Goal: Use online tool/utility: Use online tool/utility

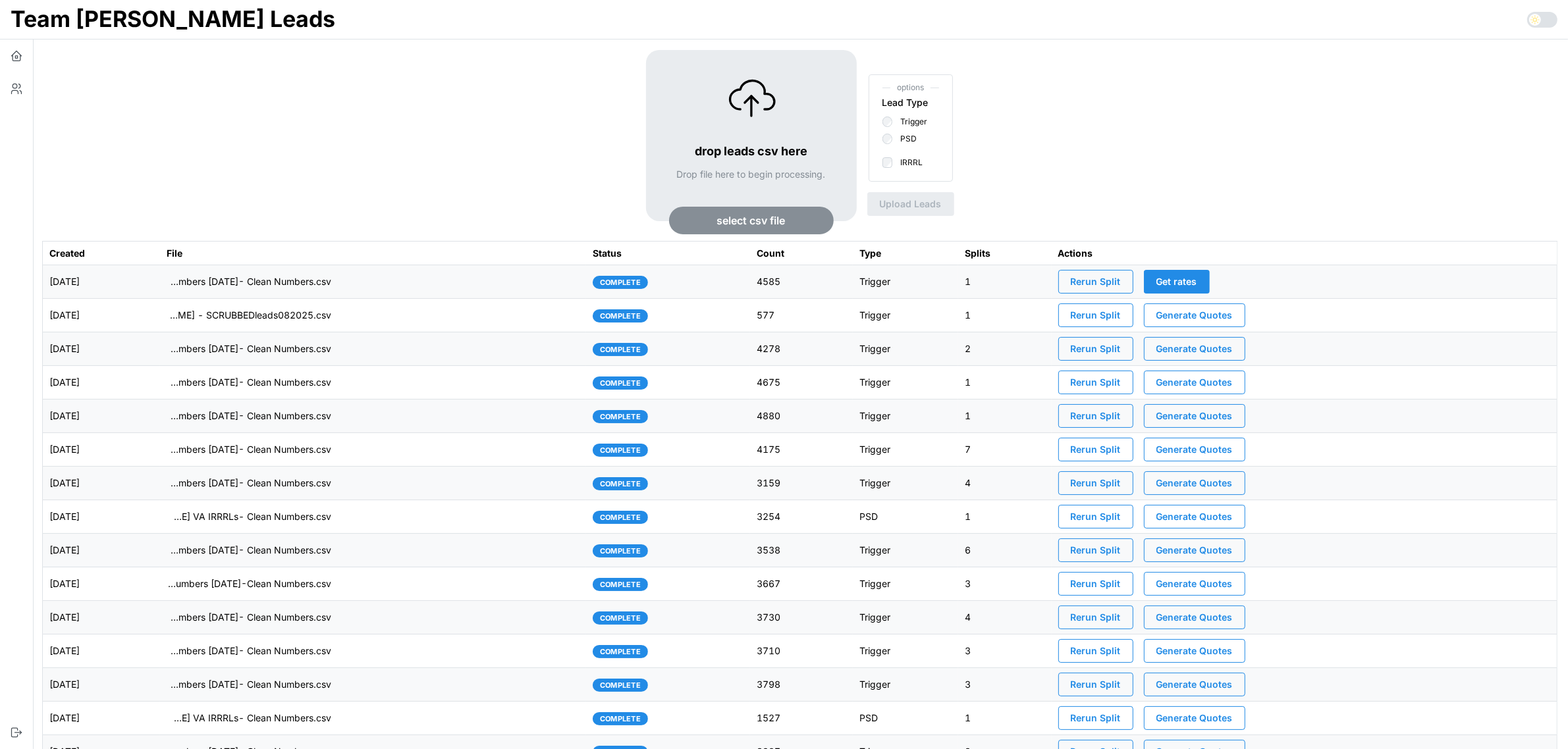
click at [403, 287] on td "imports/[PERSON_NAME]/1759412830855-TU Master List With Numbers [DATE]- Clean N…" at bounding box center [373, 282] width 426 height 34
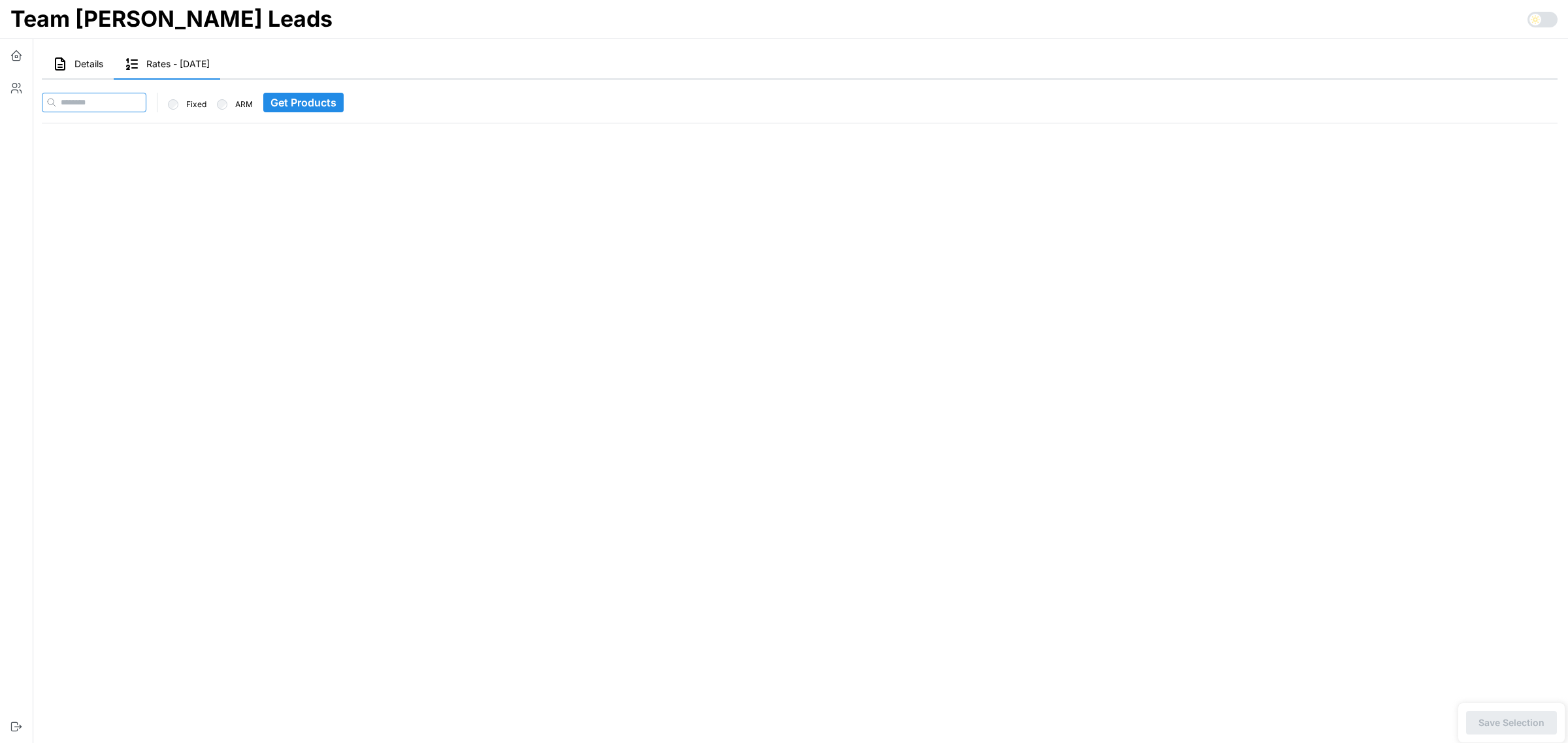
click at [142, 96] on input at bounding box center [94, 103] width 104 height 20
paste input "**********"
type input "**********"
click at [335, 95] on span "Get Products" at bounding box center [328, 103] width 66 height 18
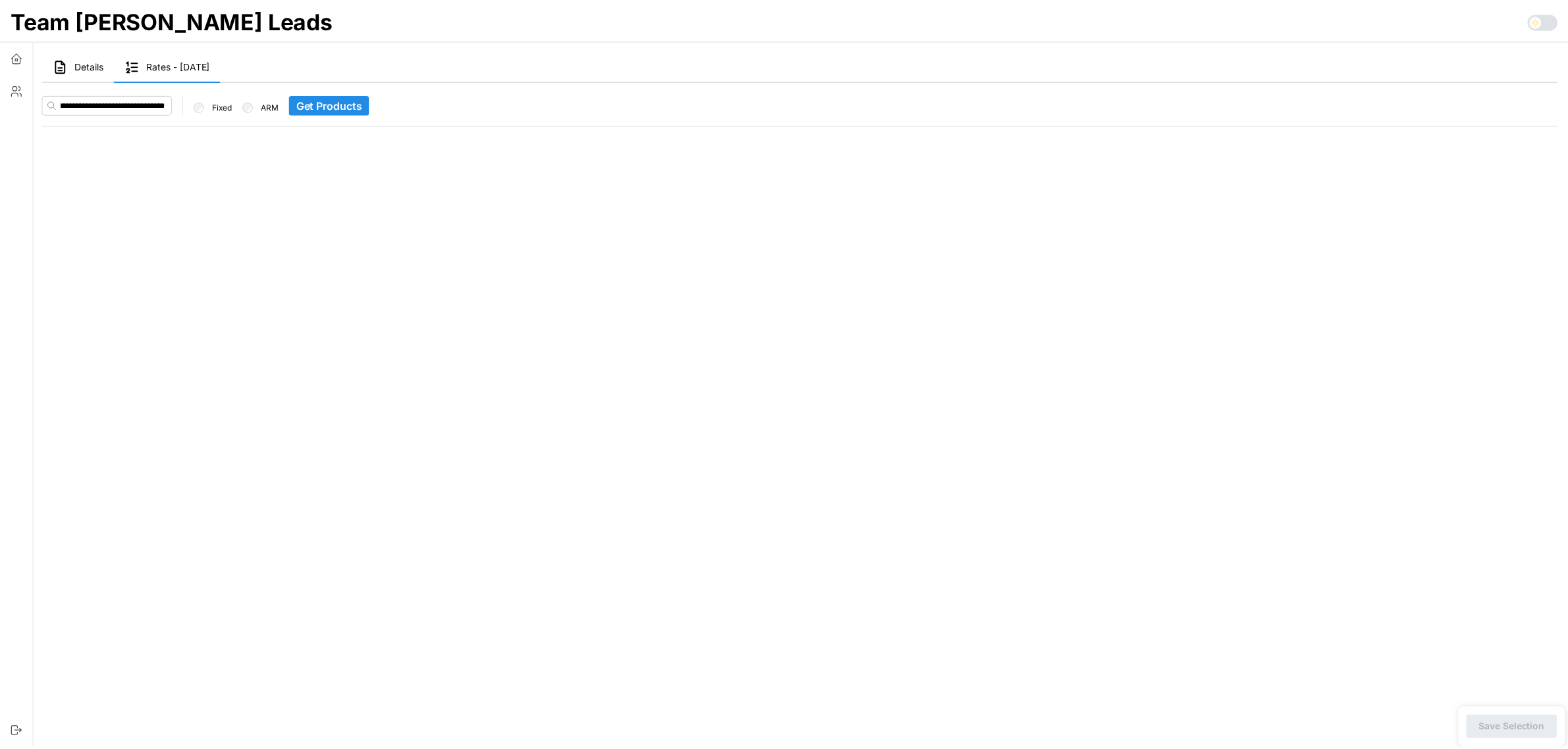
scroll to position [0, 0]
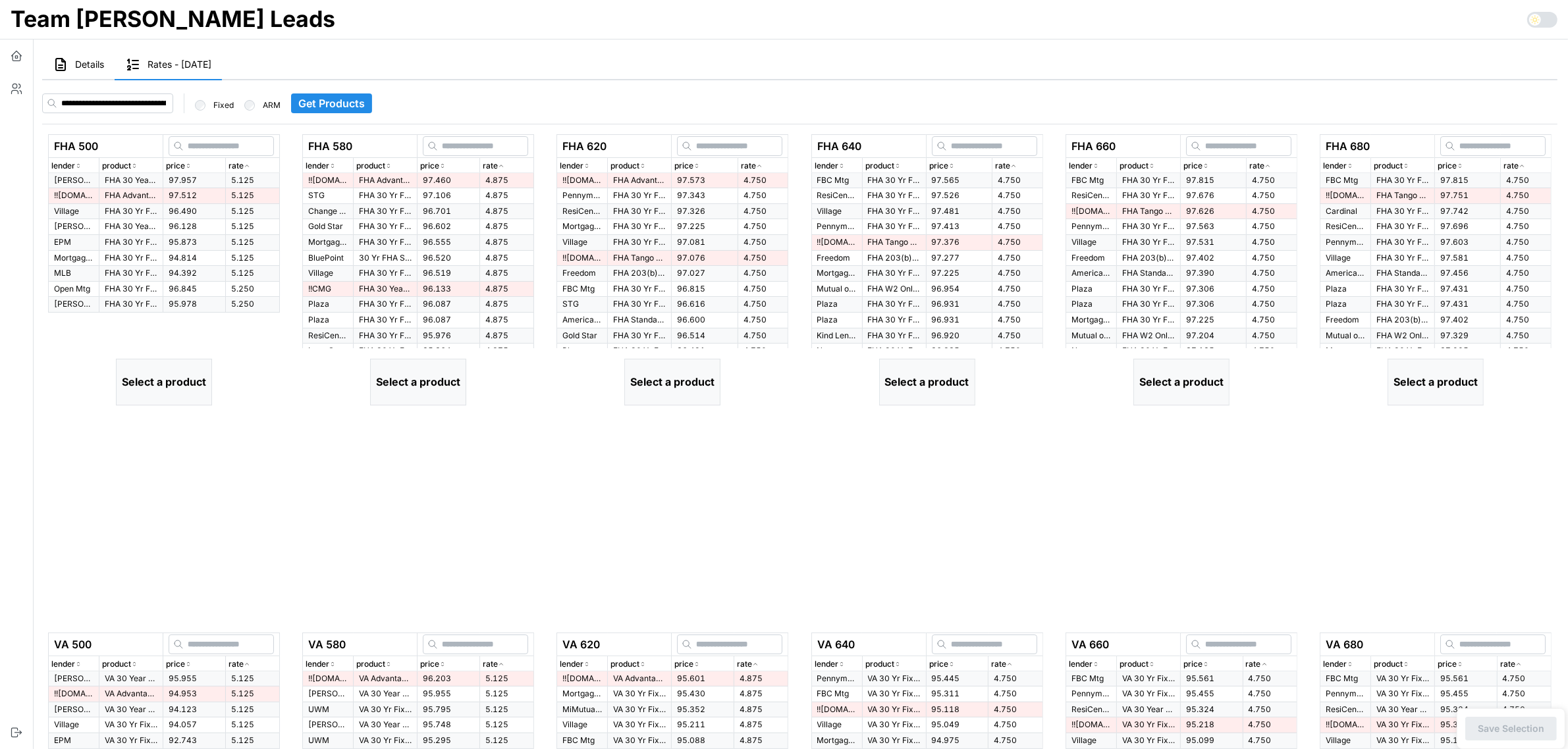
click at [170, 191] on span "97.512" at bounding box center [182, 195] width 28 height 10
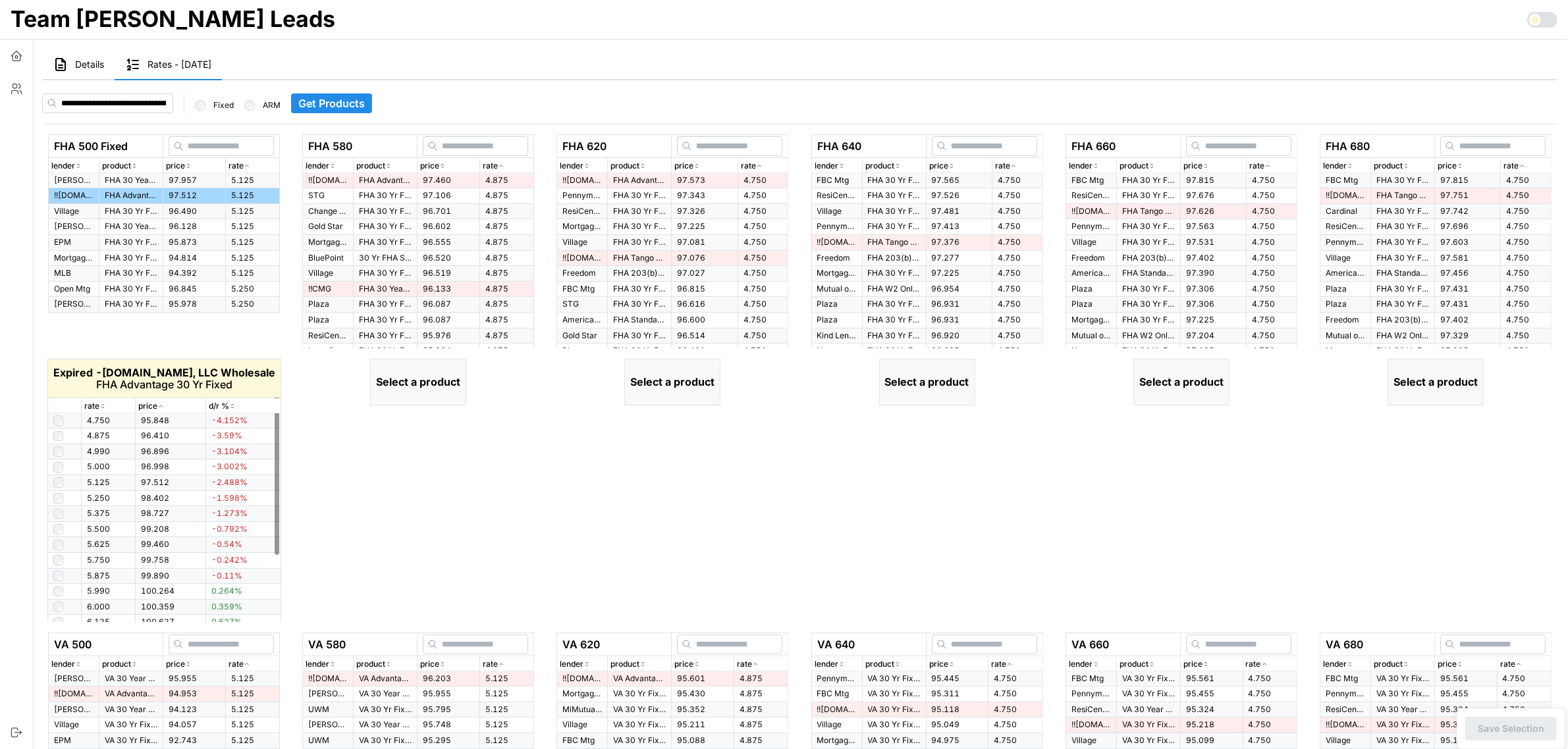
click at [102, 405] on icon "button" at bounding box center [102, 406] width 6 height 8
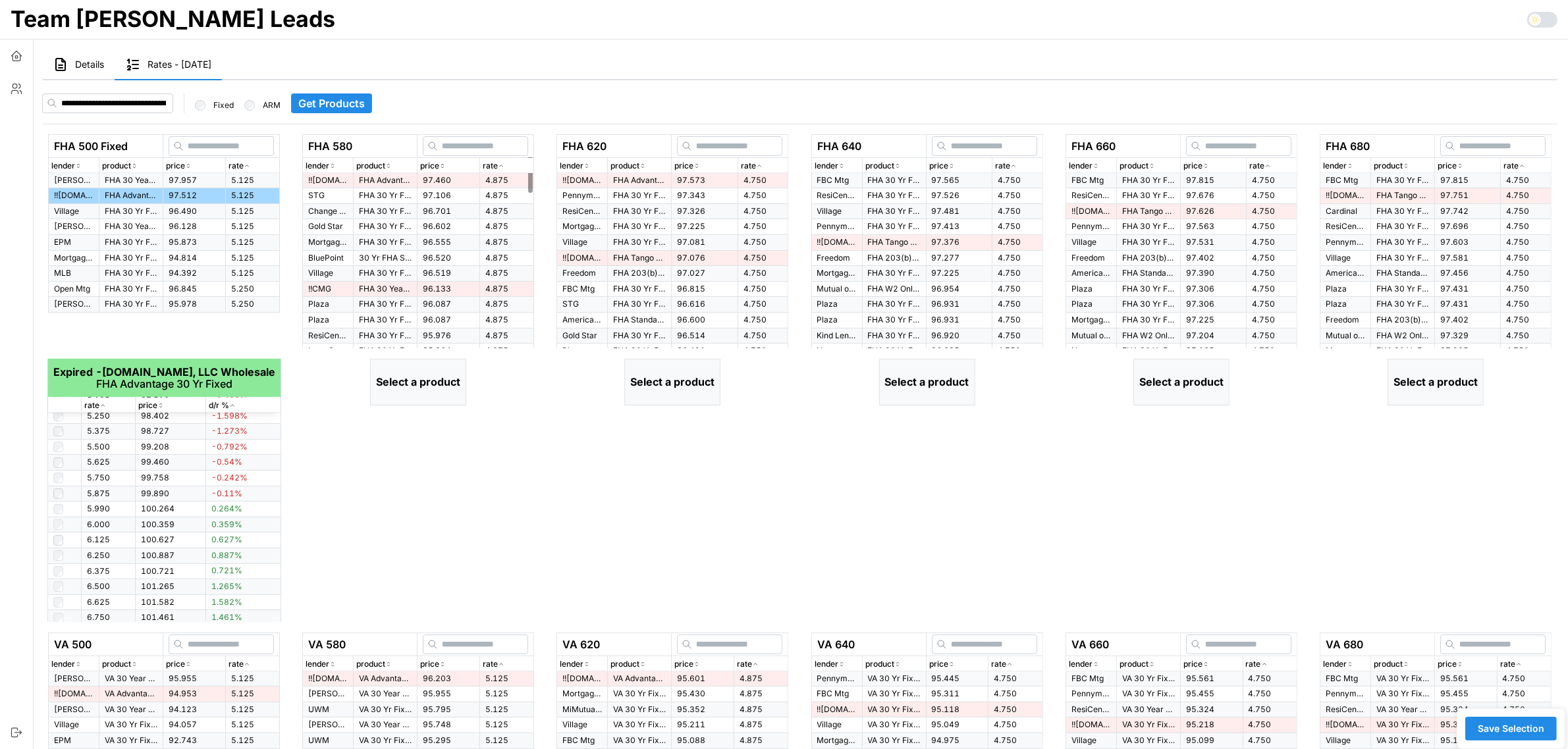
click at [494, 175] on span "4.875" at bounding box center [496, 180] width 23 height 10
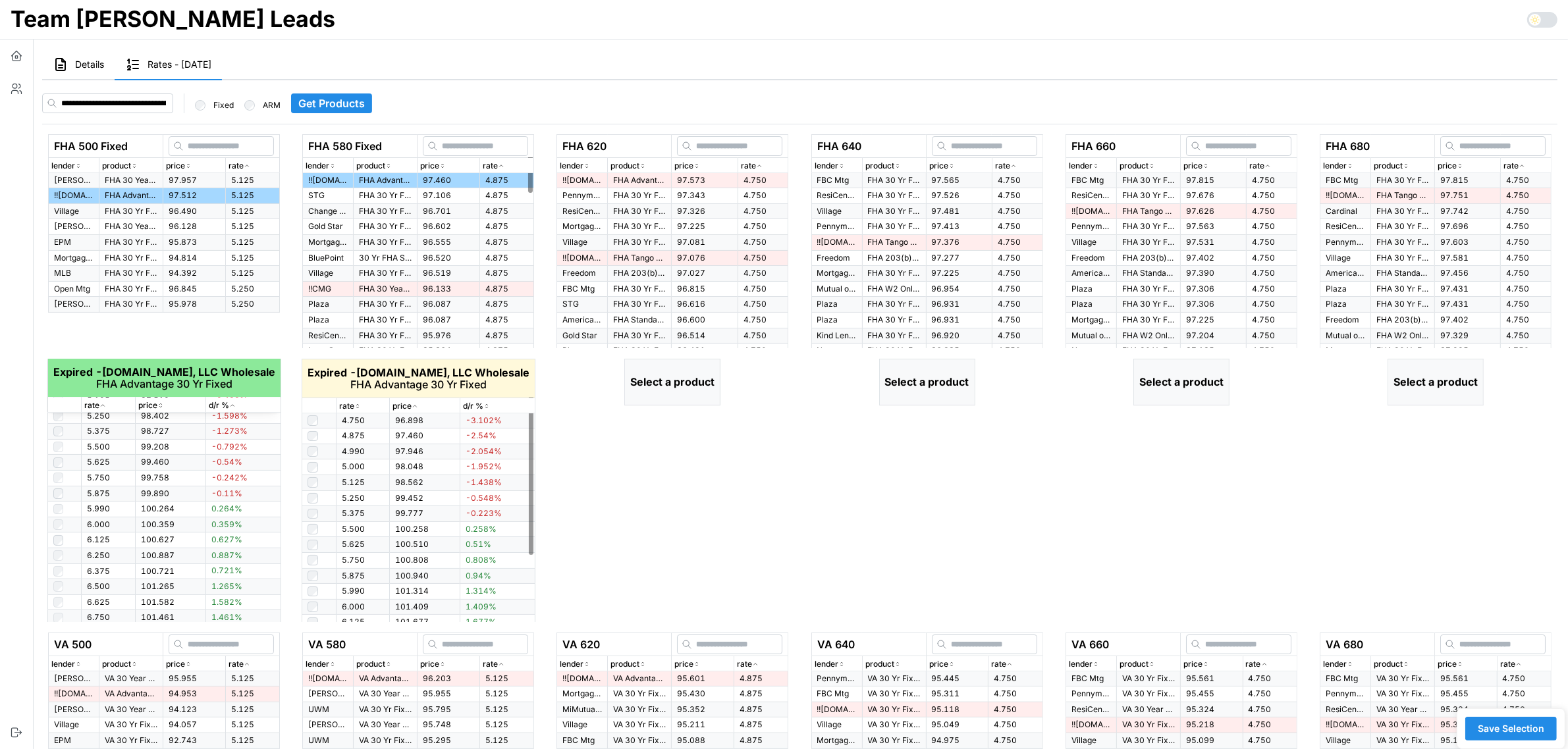
click at [357, 405] on icon "button" at bounding box center [357, 406] width 6 height 8
click at [357, 405] on icon "button" at bounding box center [357, 406] width 4 height 2
click at [726, 183] on td "97.573" at bounding box center [705, 180] width 66 height 15
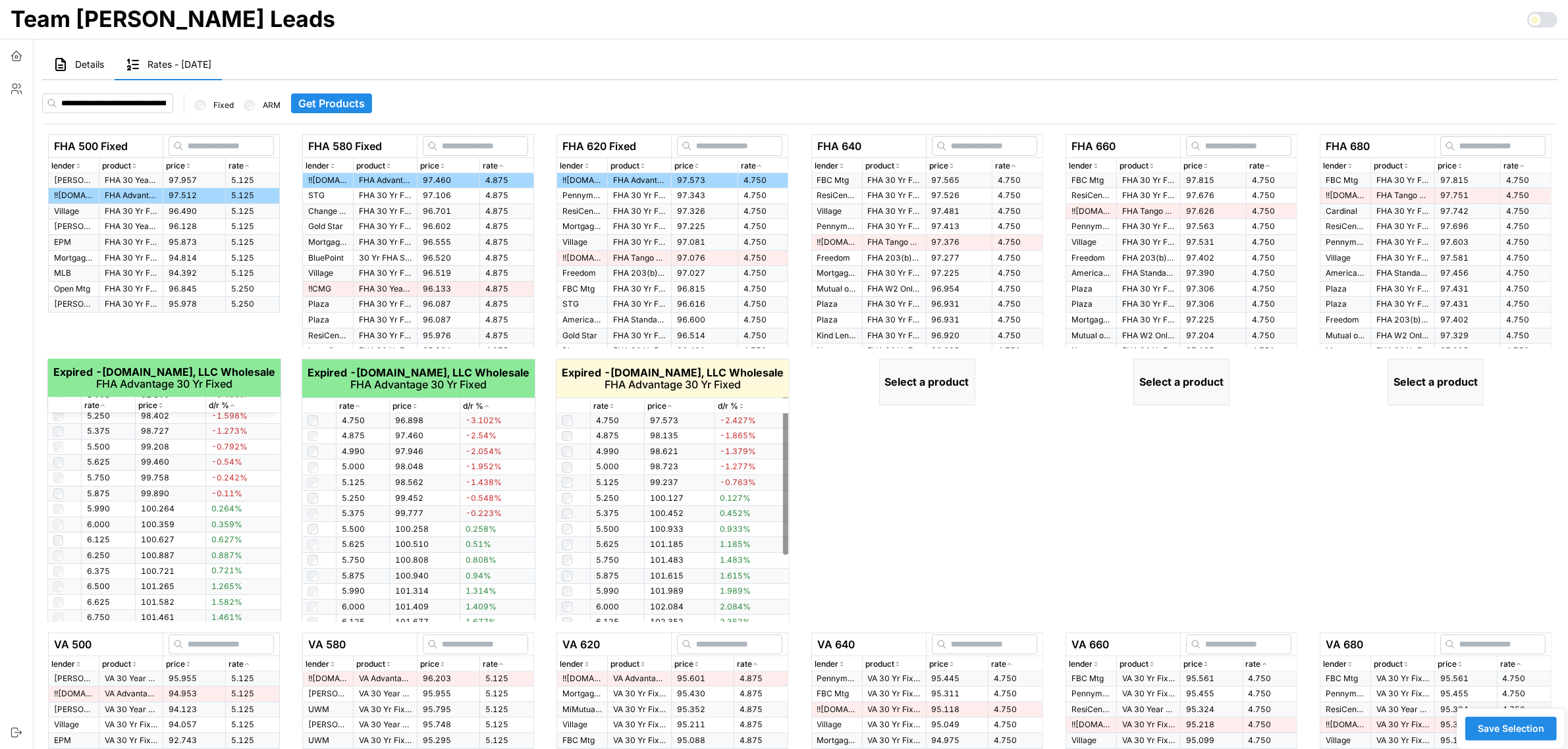
click at [612, 406] on icon "button" at bounding box center [611, 406] width 6 height 8
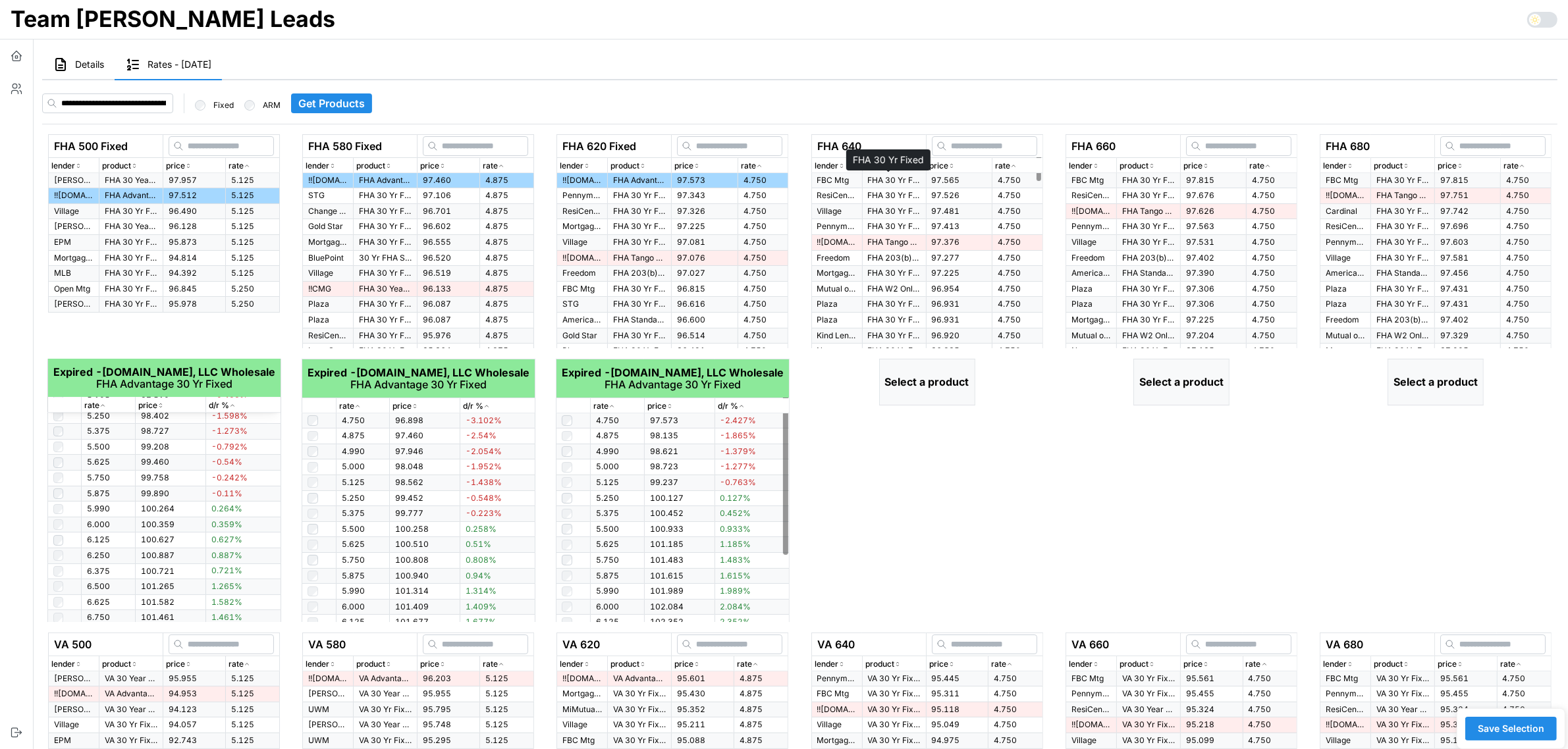
click at [910, 183] on p "FHA 30 Yr Fixed" at bounding box center [894, 180] width 53 height 11
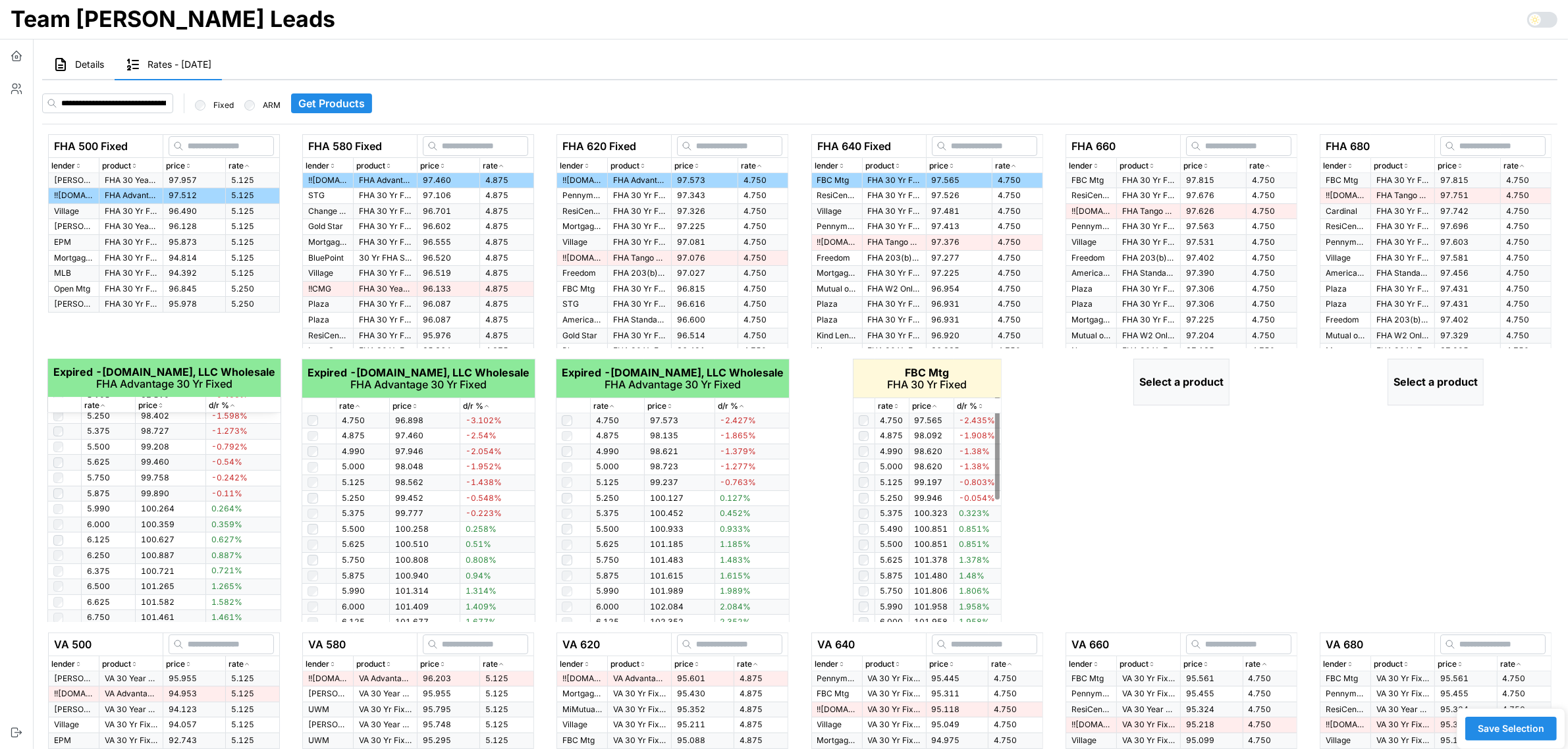
click at [894, 405] on icon "button" at bounding box center [896, 406] width 6 height 8
click at [1172, 181] on td "FHA 30 Yr Fixed" at bounding box center [1148, 180] width 63 height 15
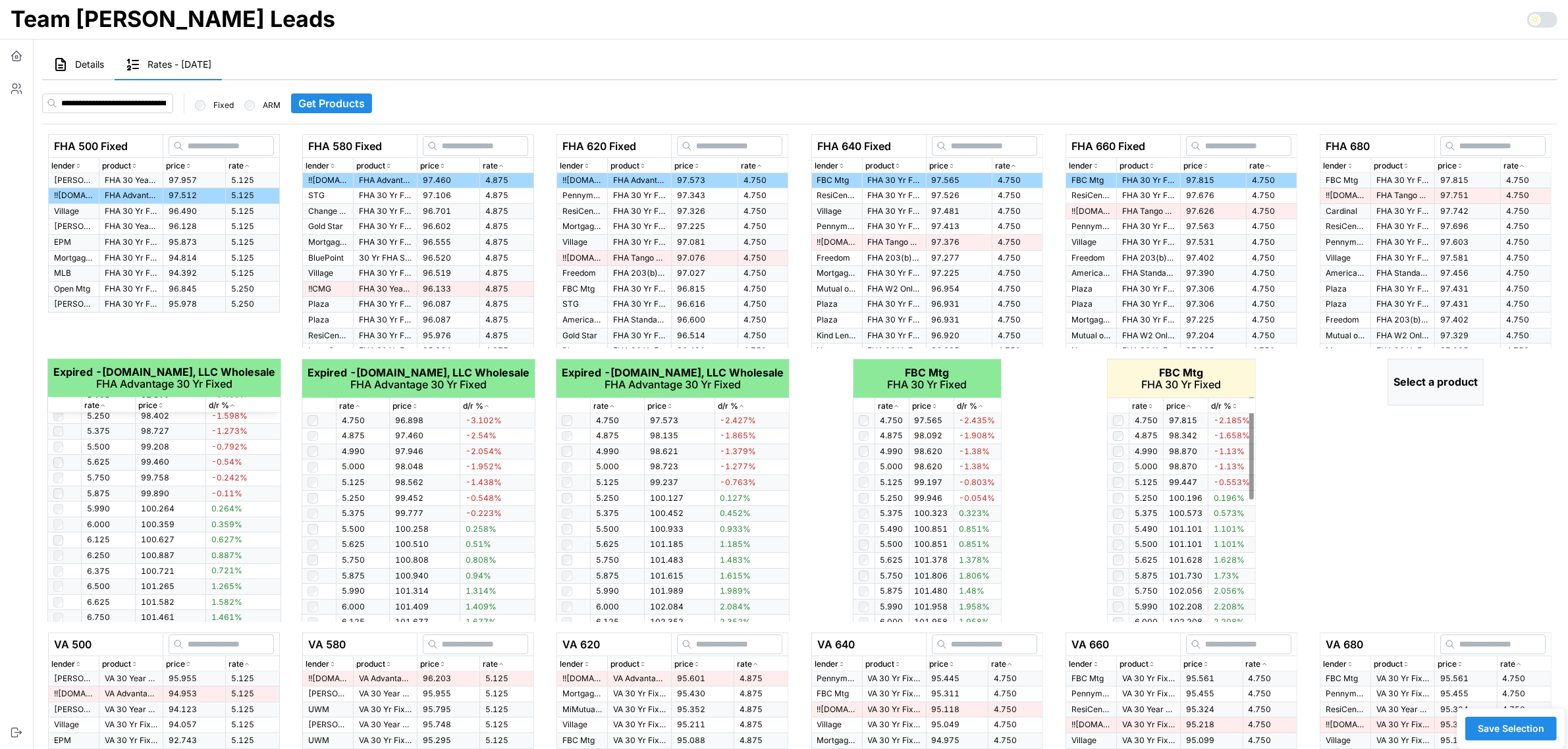
click at [1153, 407] on icon "button" at bounding box center [1150, 406] width 6 height 8
click at [1349, 178] on p "FBC Mtg" at bounding box center [1346, 180] width 40 height 11
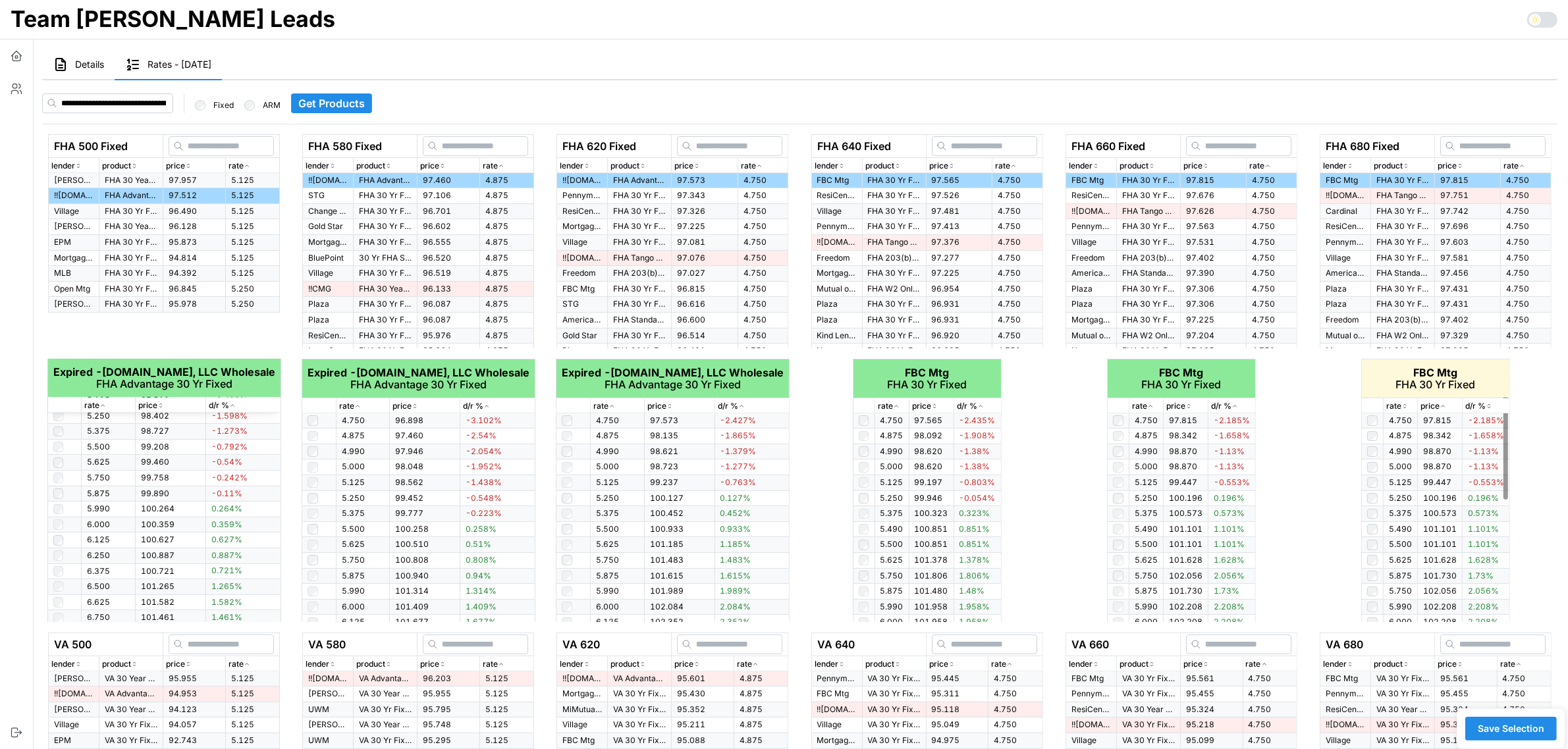
click at [1403, 409] on icon "button" at bounding box center [1404, 406] width 6 height 8
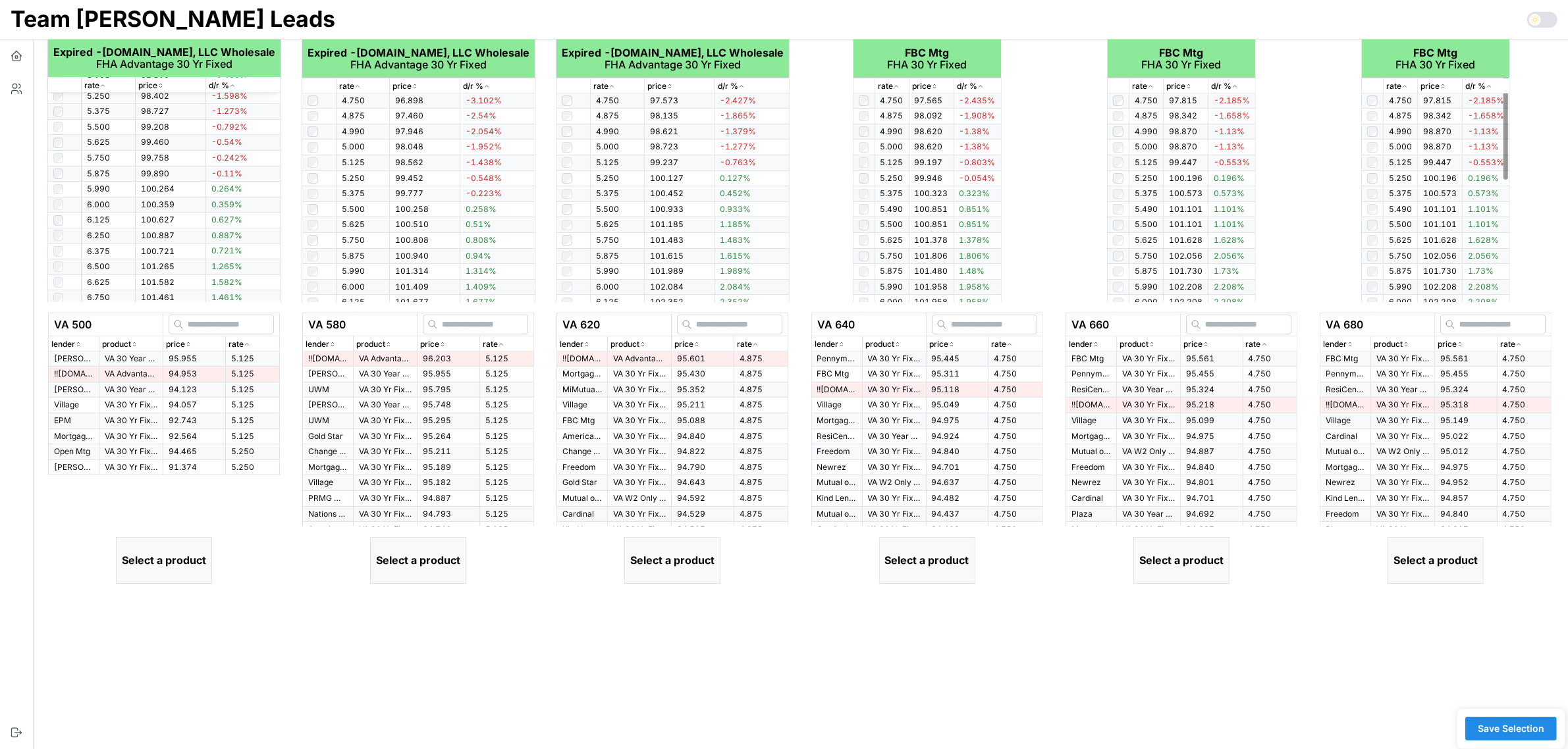
scroll to position [329, 0]
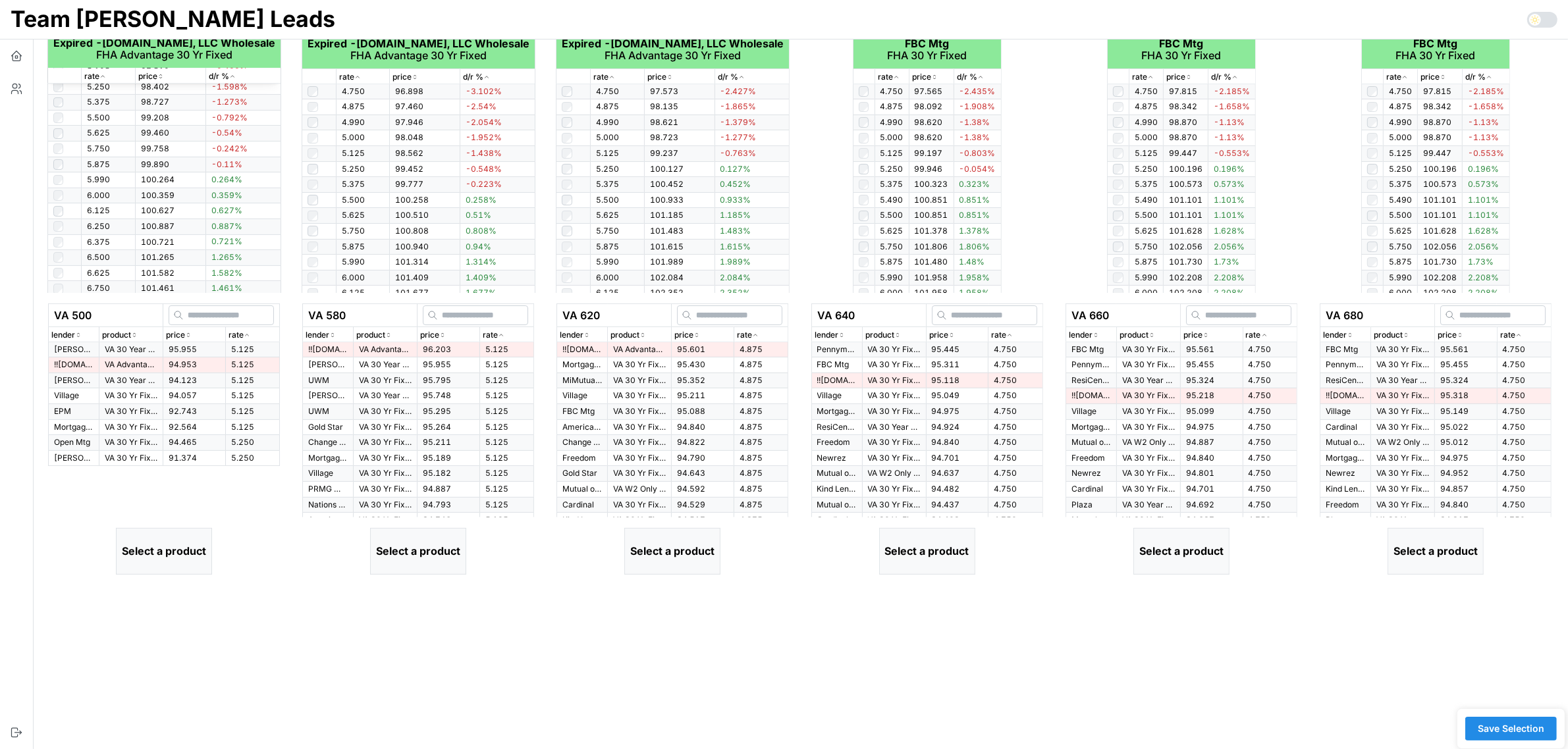
click at [175, 366] on span "94.953" at bounding box center [182, 364] width 28 height 10
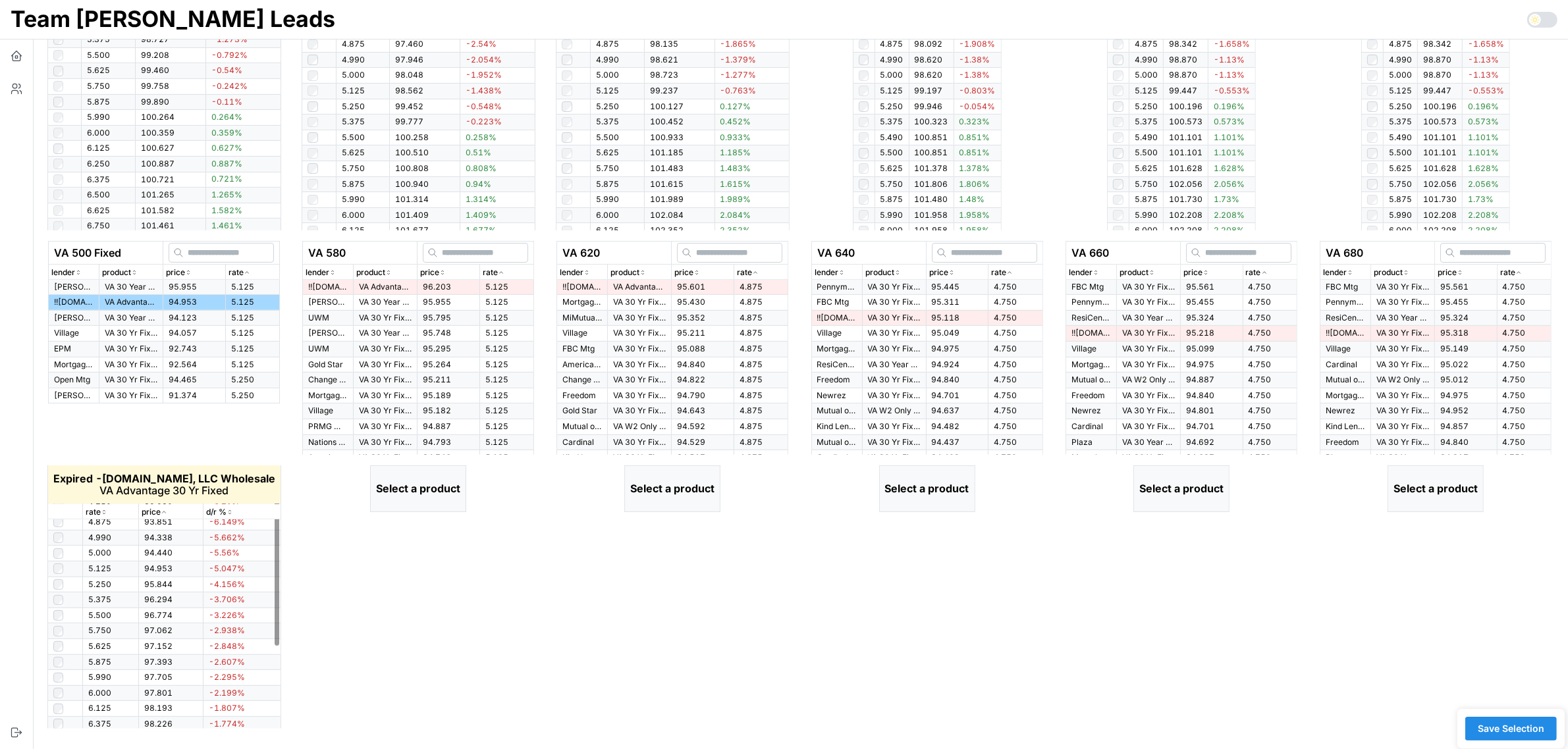
scroll to position [0, 0]
click at [107, 512] on icon "button" at bounding box center [103, 512] width 6 height 8
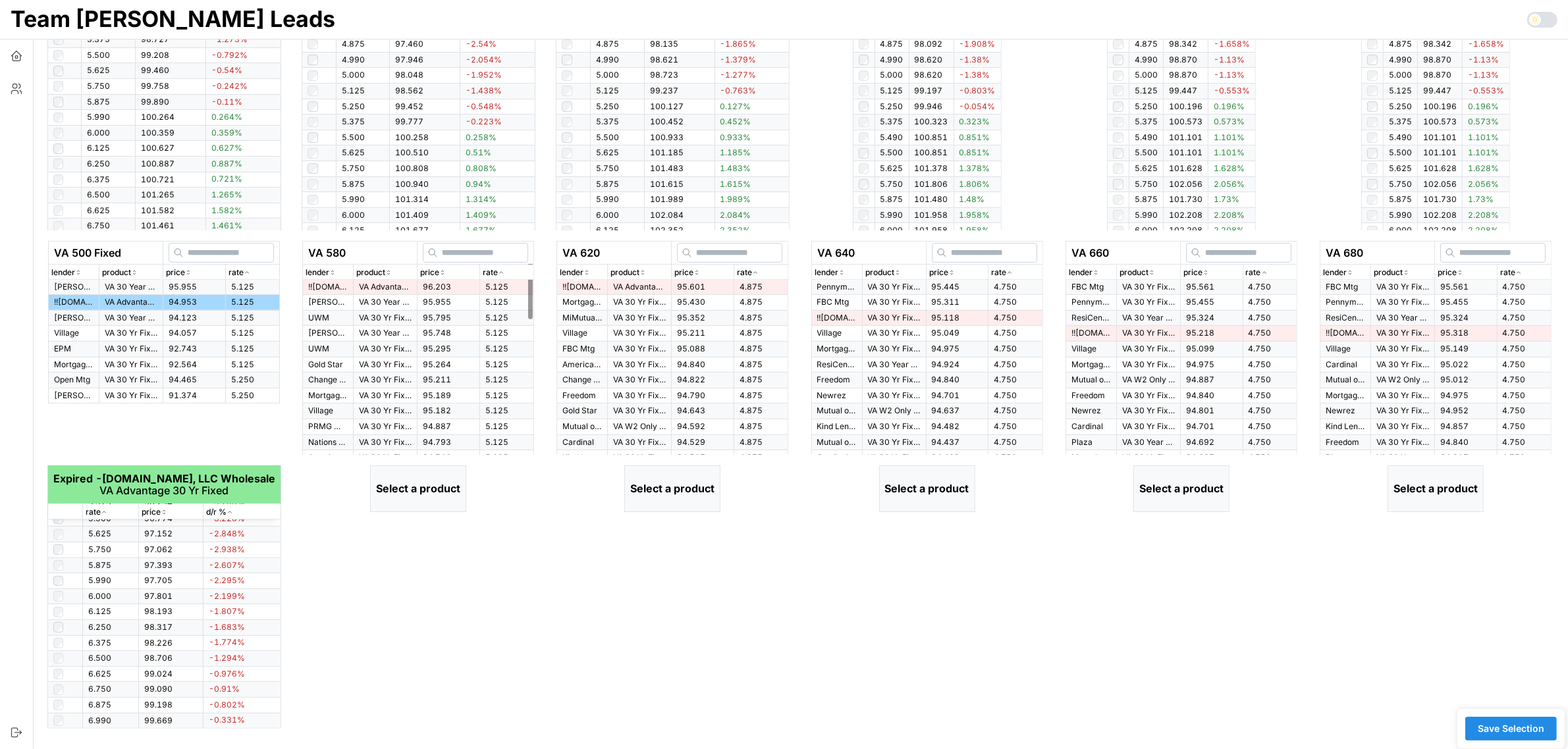
click at [443, 285] on span "96.203" at bounding box center [436, 287] width 28 height 10
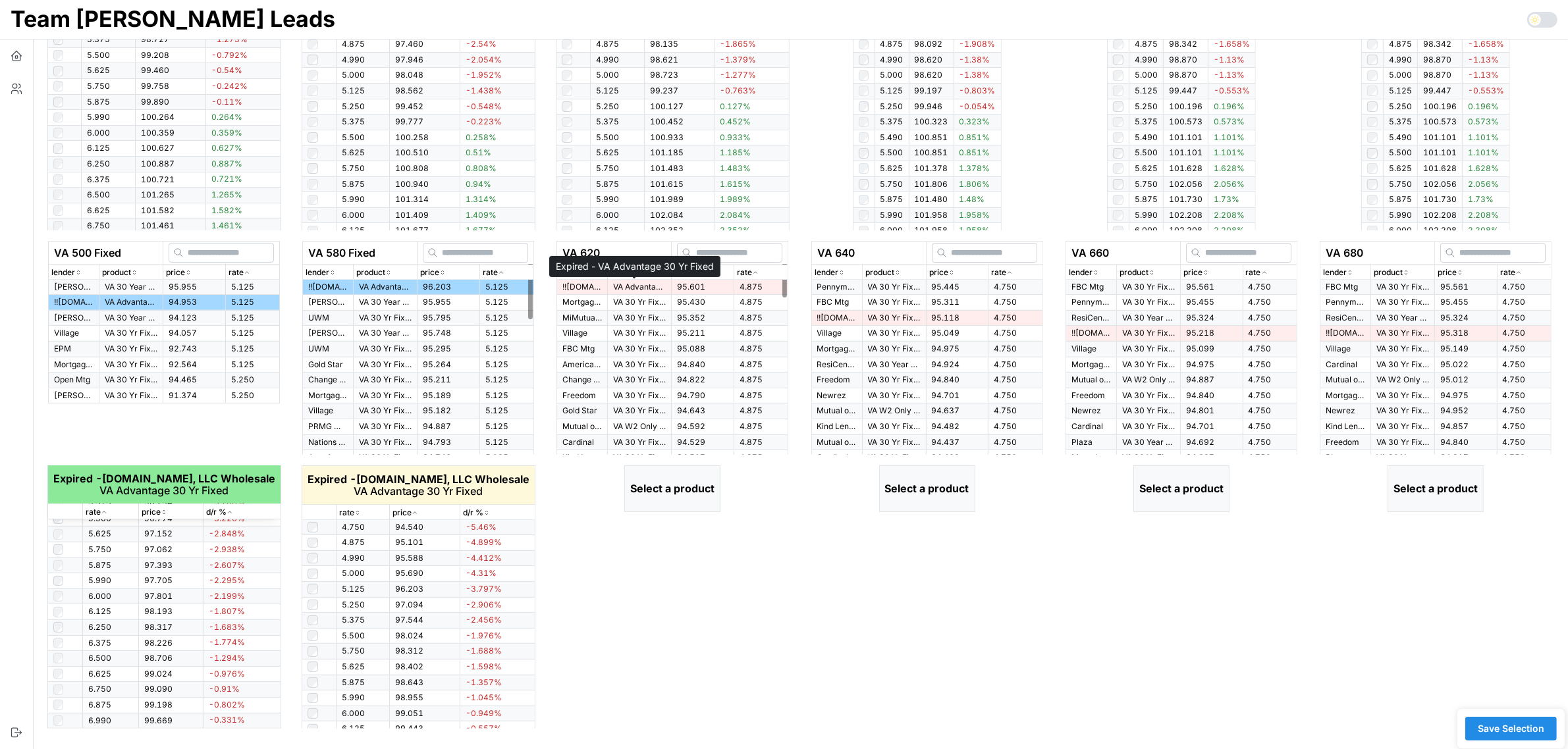
click at [613, 282] on p "VA Advantage 30 Yr Fixed" at bounding box center [639, 287] width 53 height 11
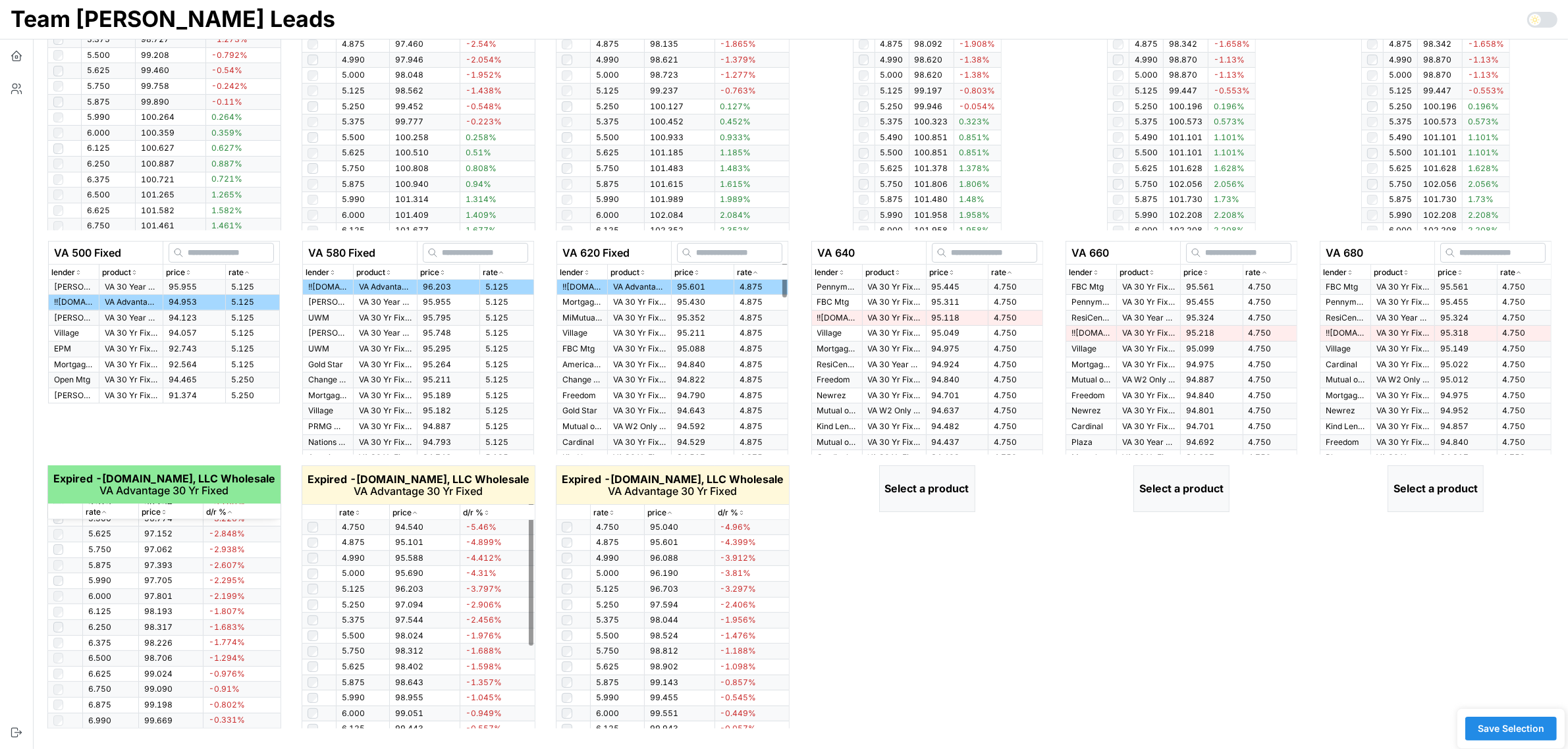
click at [363, 509] on div "rate" at bounding box center [363, 513] width 48 height 13
click at [361, 509] on icon "button" at bounding box center [357, 512] width 6 height 8
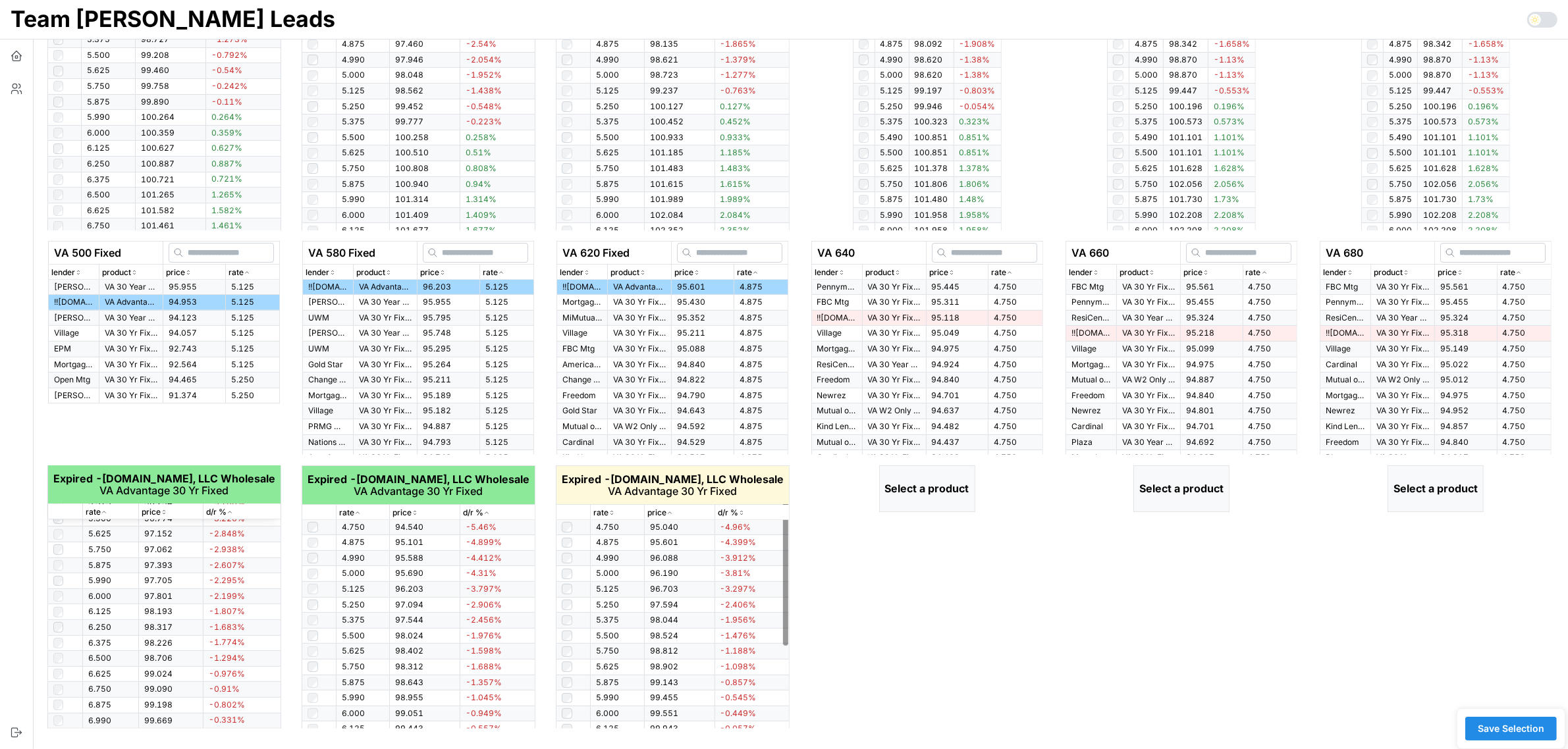
click at [612, 516] on icon "button" at bounding box center [611, 512] width 6 height 8
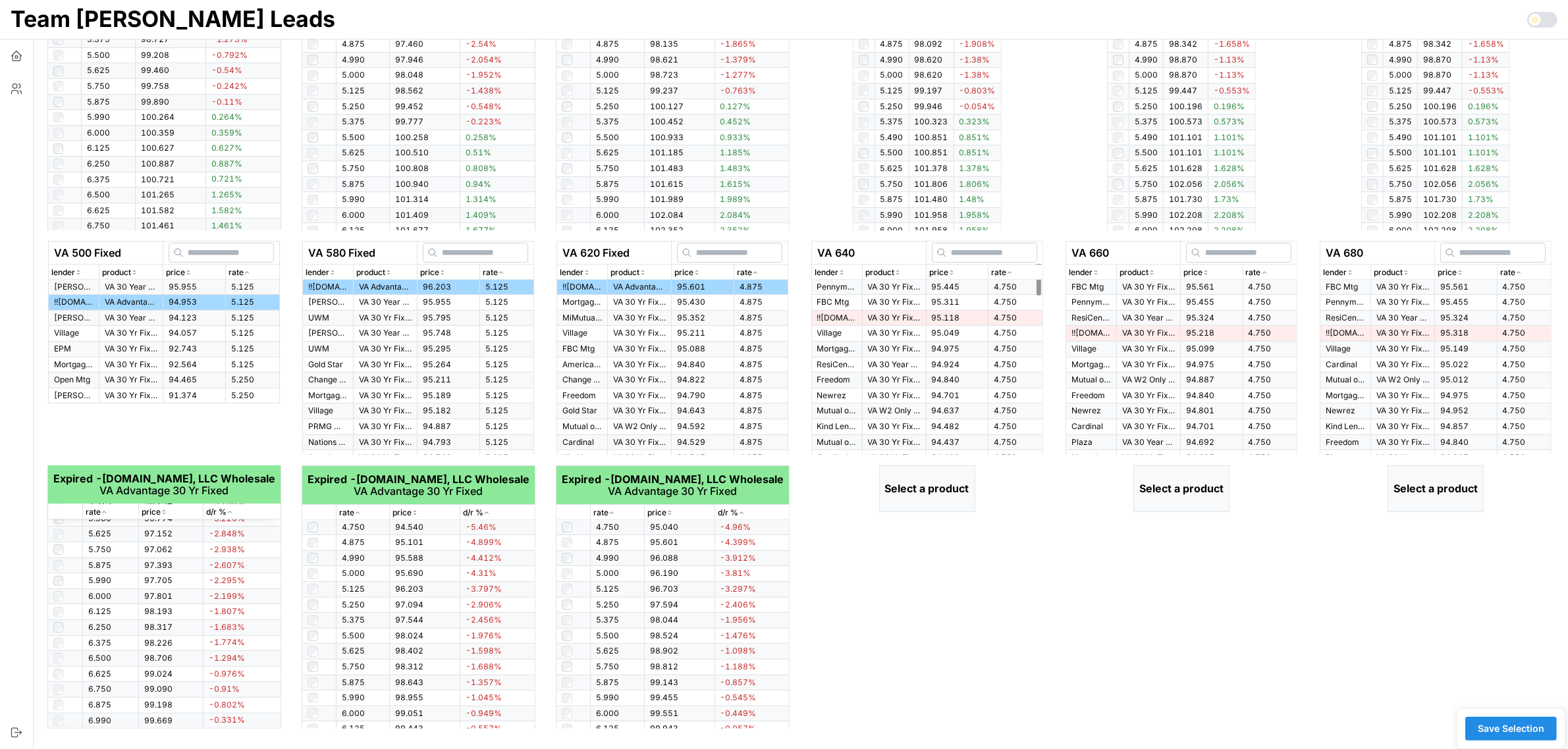
click at [1008, 271] on icon "button" at bounding box center [1008, 272] width 6 height 8
click at [926, 287] on td "95.445" at bounding box center [957, 287] width 63 height 15
click at [1122, 287] on p "VA 30 Yr Fixed" at bounding box center [1148, 287] width 53 height 11
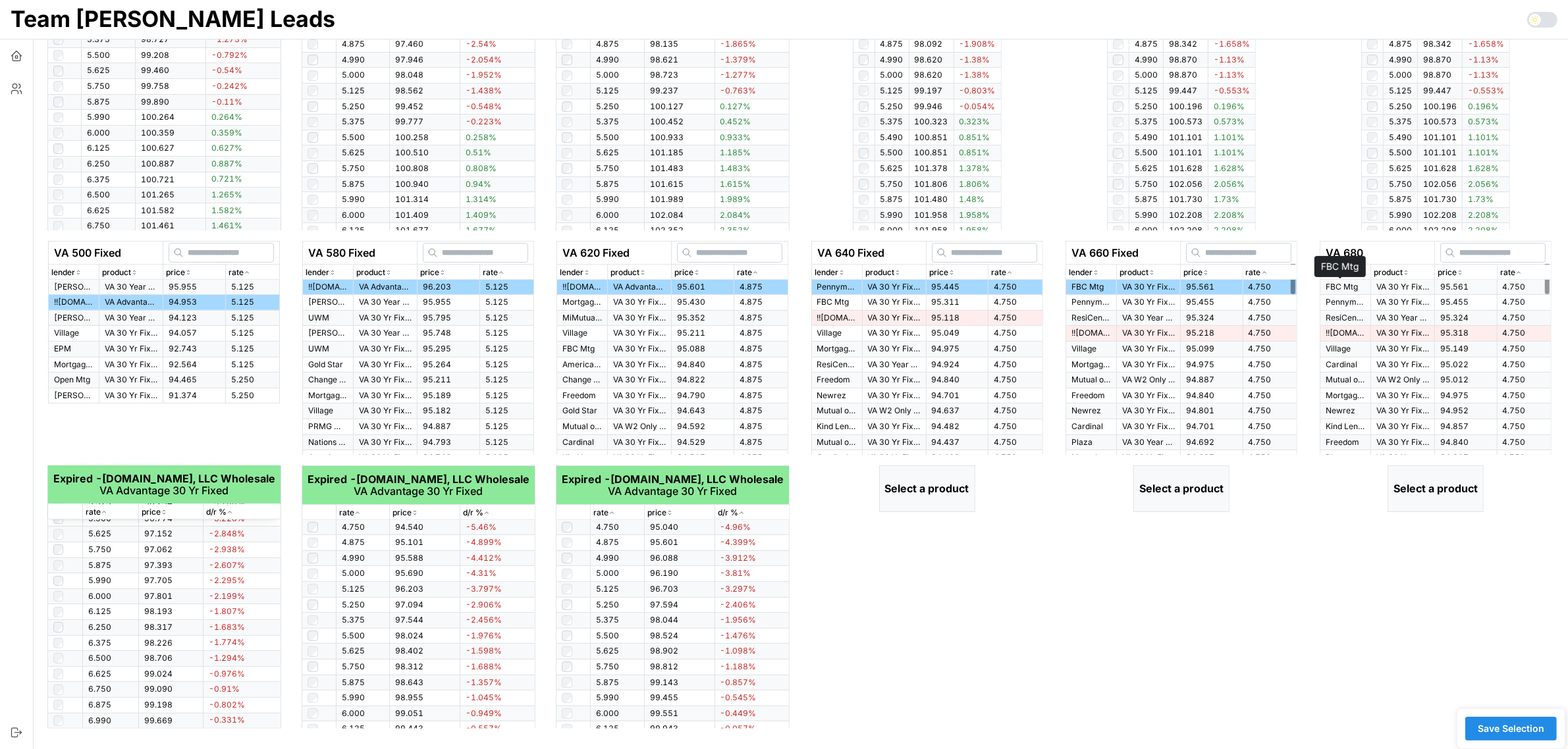
click at [1377, 285] on p "VA 30 Yr Fixed" at bounding box center [1403, 287] width 53 height 11
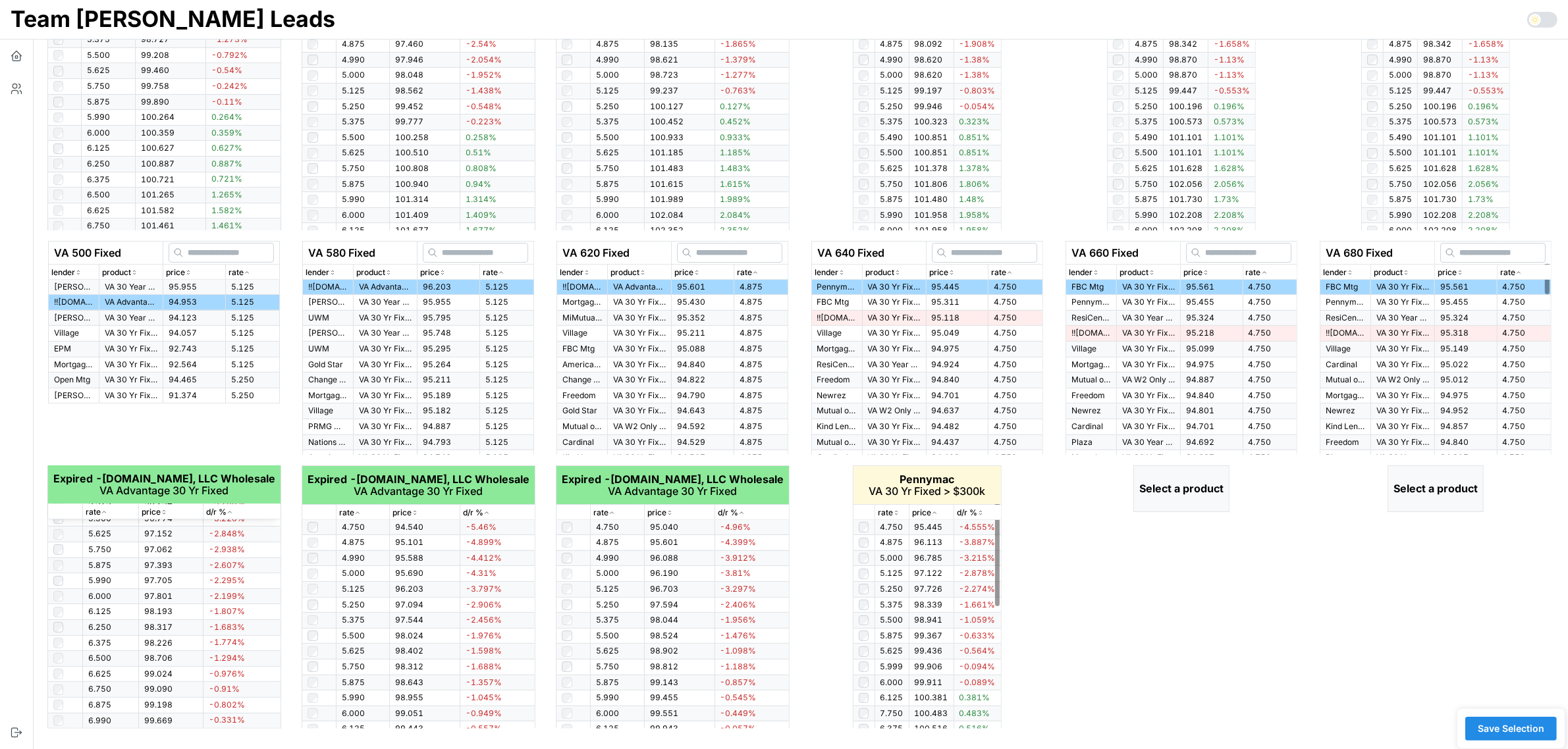
click at [892, 511] on p "rate" at bounding box center [885, 513] width 15 height 13
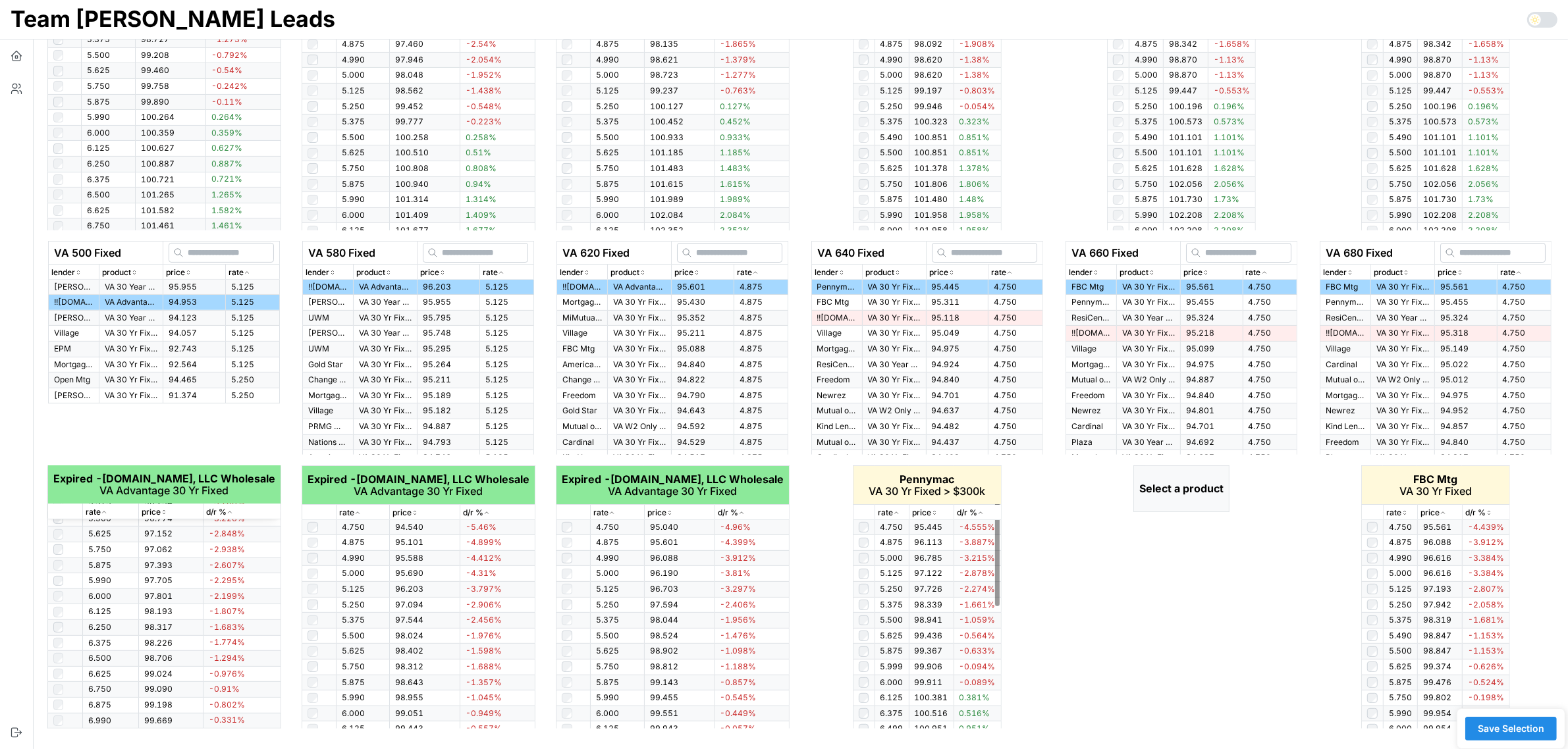
click at [895, 511] on icon "button" at bounding box center [896, 512] width 6 height 8
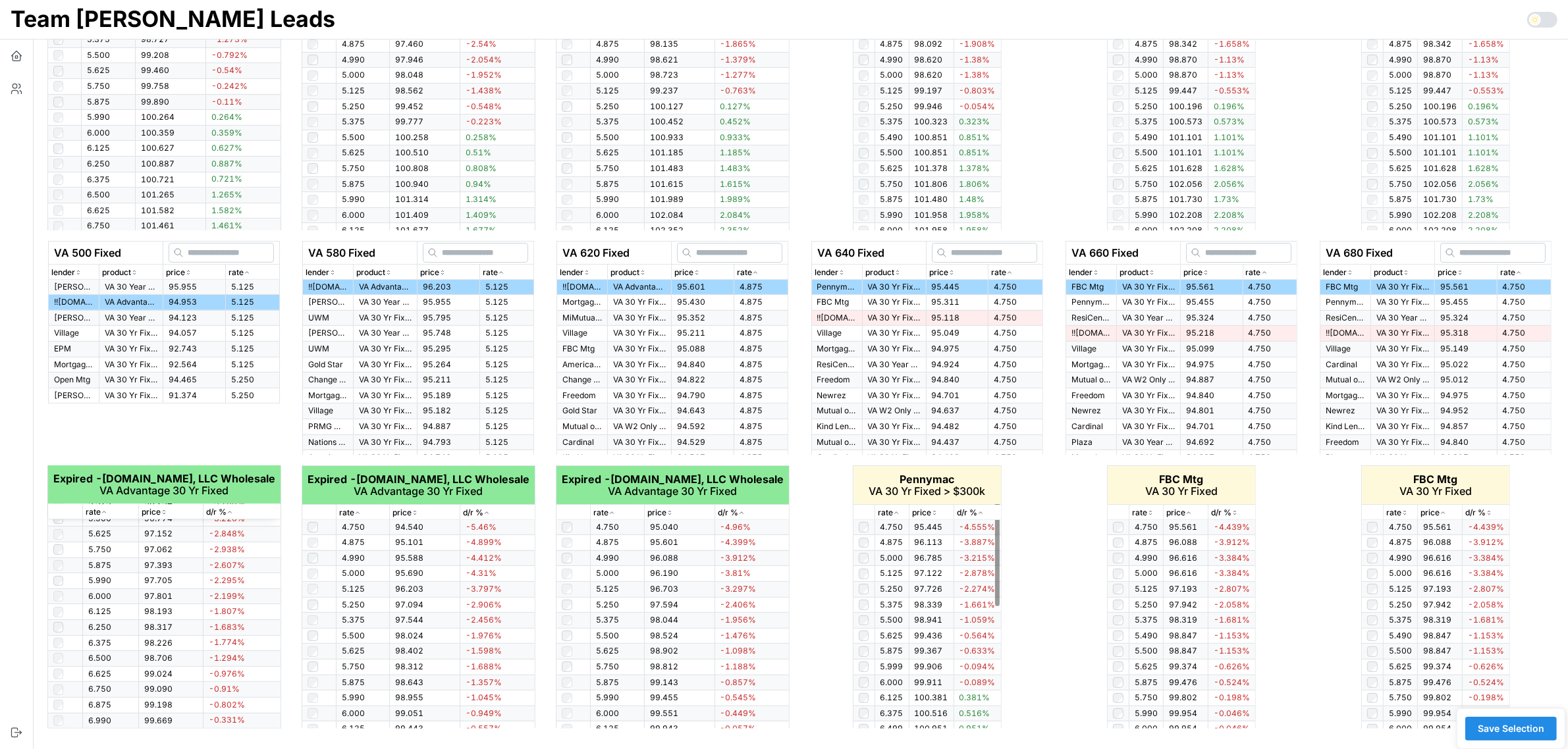
click at [894, 511] on icon "button" at bounding box center [896, 512] width 6 height 8
click at [1143, 516] on p "rate" at bounding box center [1139, 513] width 15 height 13
click at [1144, 516] on p "rate" at bounding box center [1139, 513] width 15 height 13
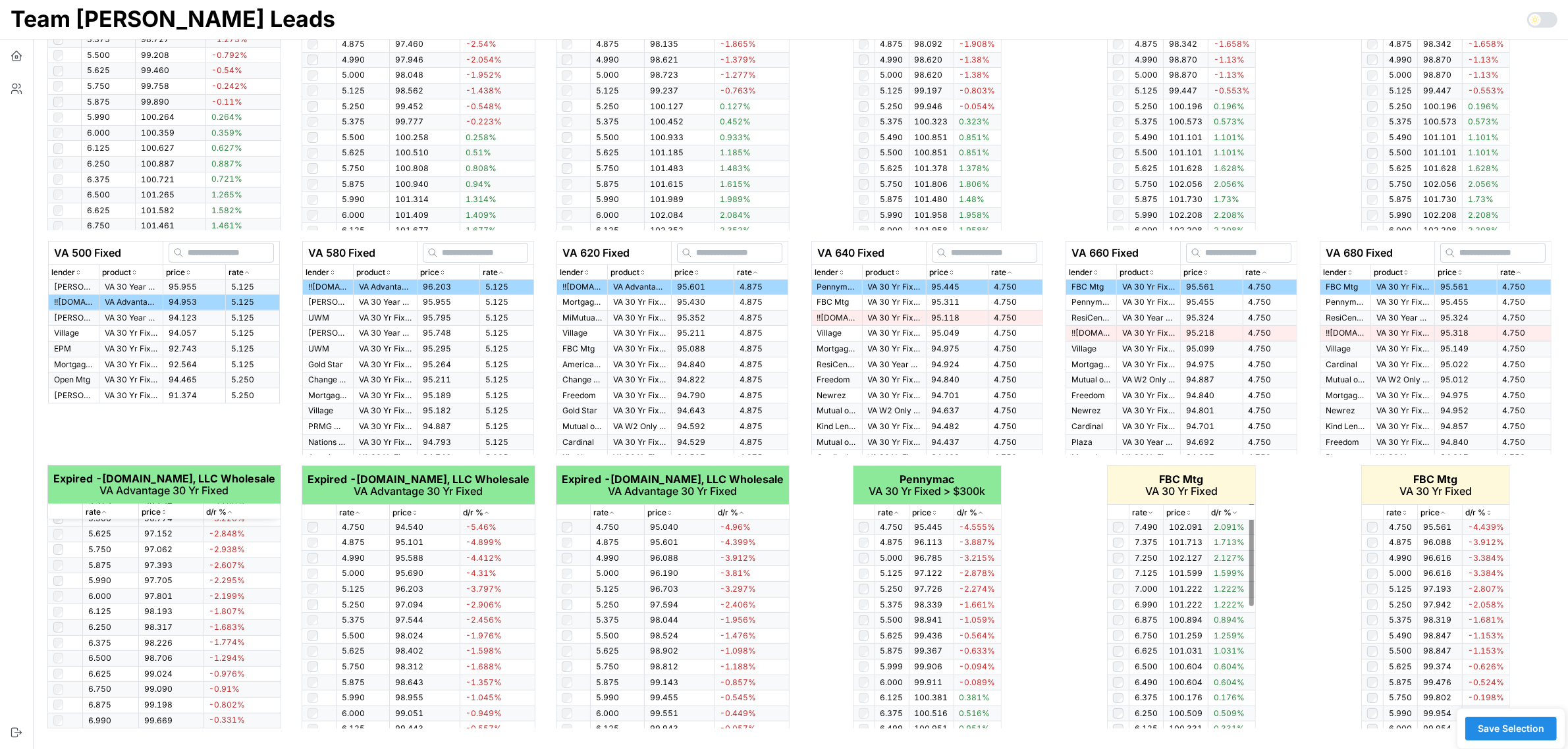
click at [1144, 516] on p "rate" at bounding box center [1139, 513] width 15 height 13
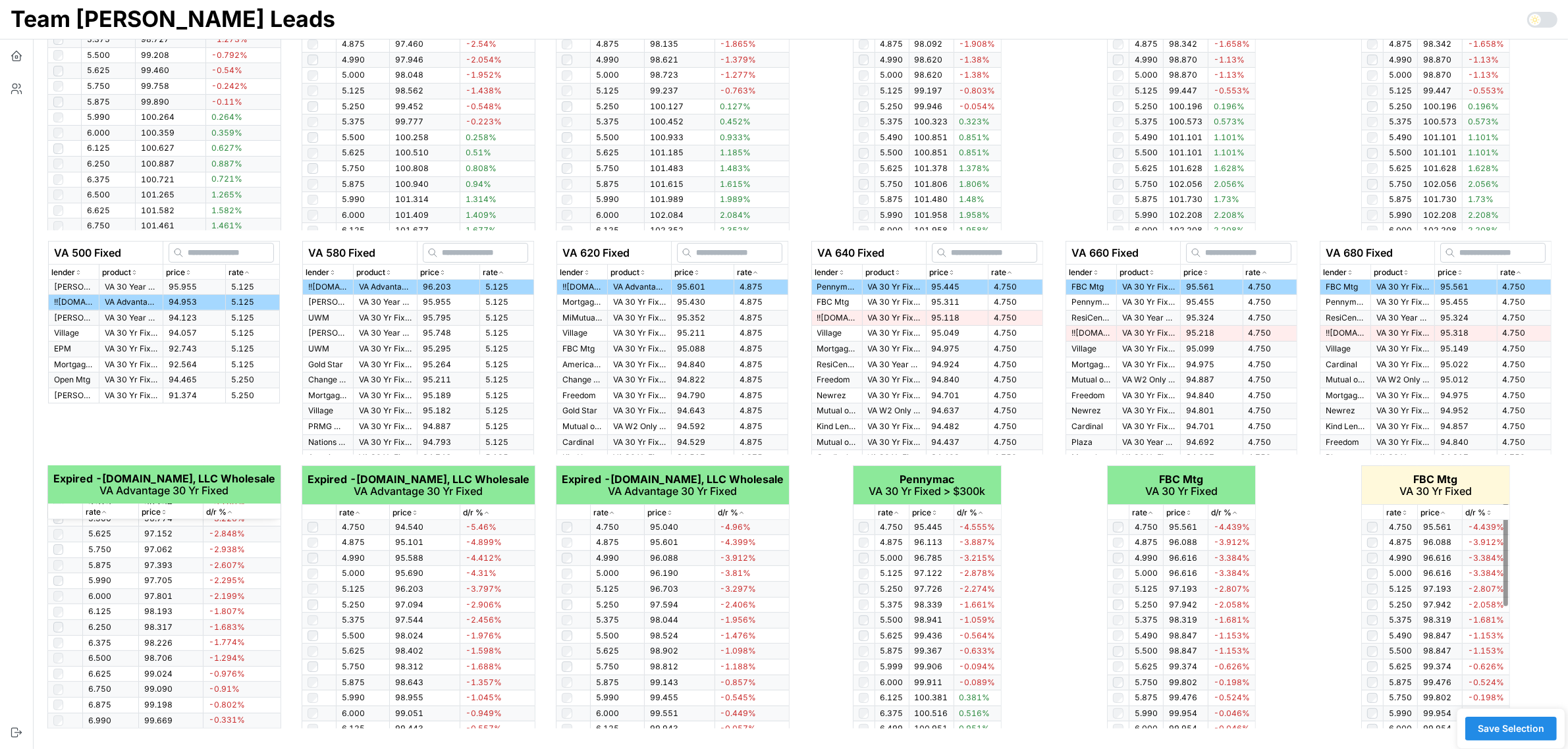
click at [1403, 513] on icon "button" at bounding box center [1404, 512] width 6 height 8
click at [1403, 513] on icon "button" at bounding box center [1405, 513] width 4 height 2
click at [1403, 513] on icon "button" at bounding box center [1404, 512] width 6 height 8
click at [1519, 733] on span "Save Selection" at bounding box center [1510, 728] width 66 height 23
click at [1521, 729] on span "Save Selection" at bounding box center [1510, 728] width 66 height 23
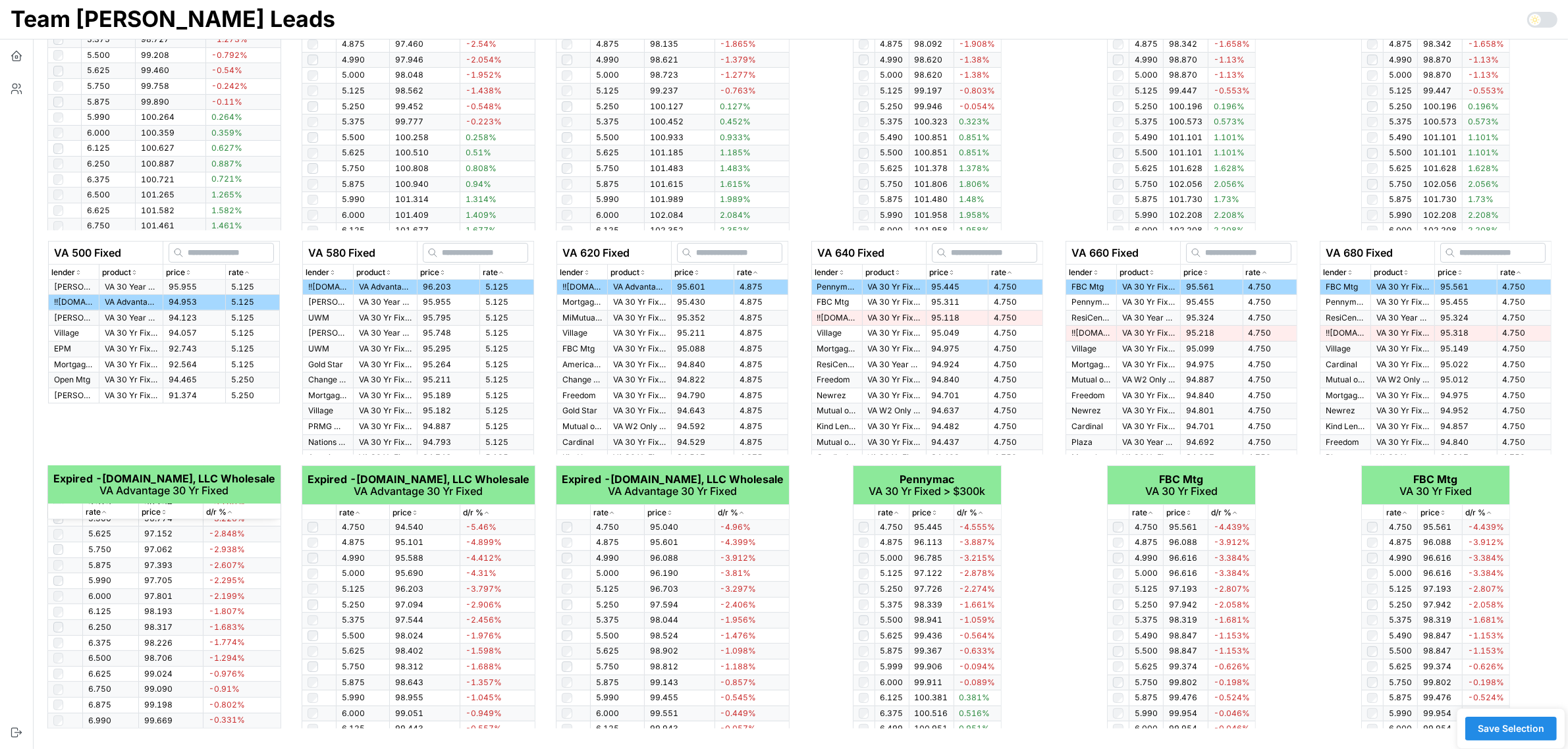
click at [1521, 729] on span "Save Selection" at bounding box center [1510, 728] width 66 height 23
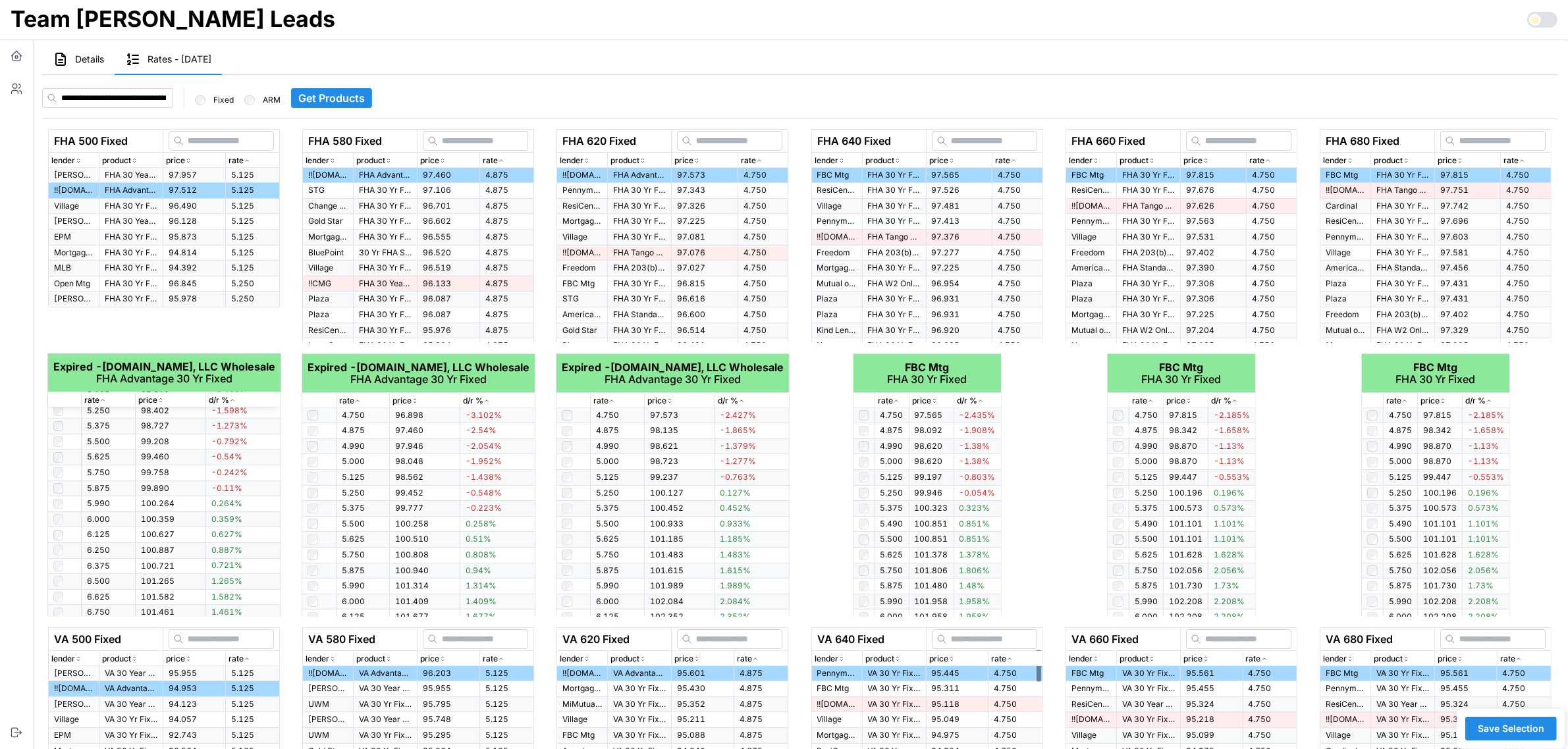
scroll to position [0, 0]
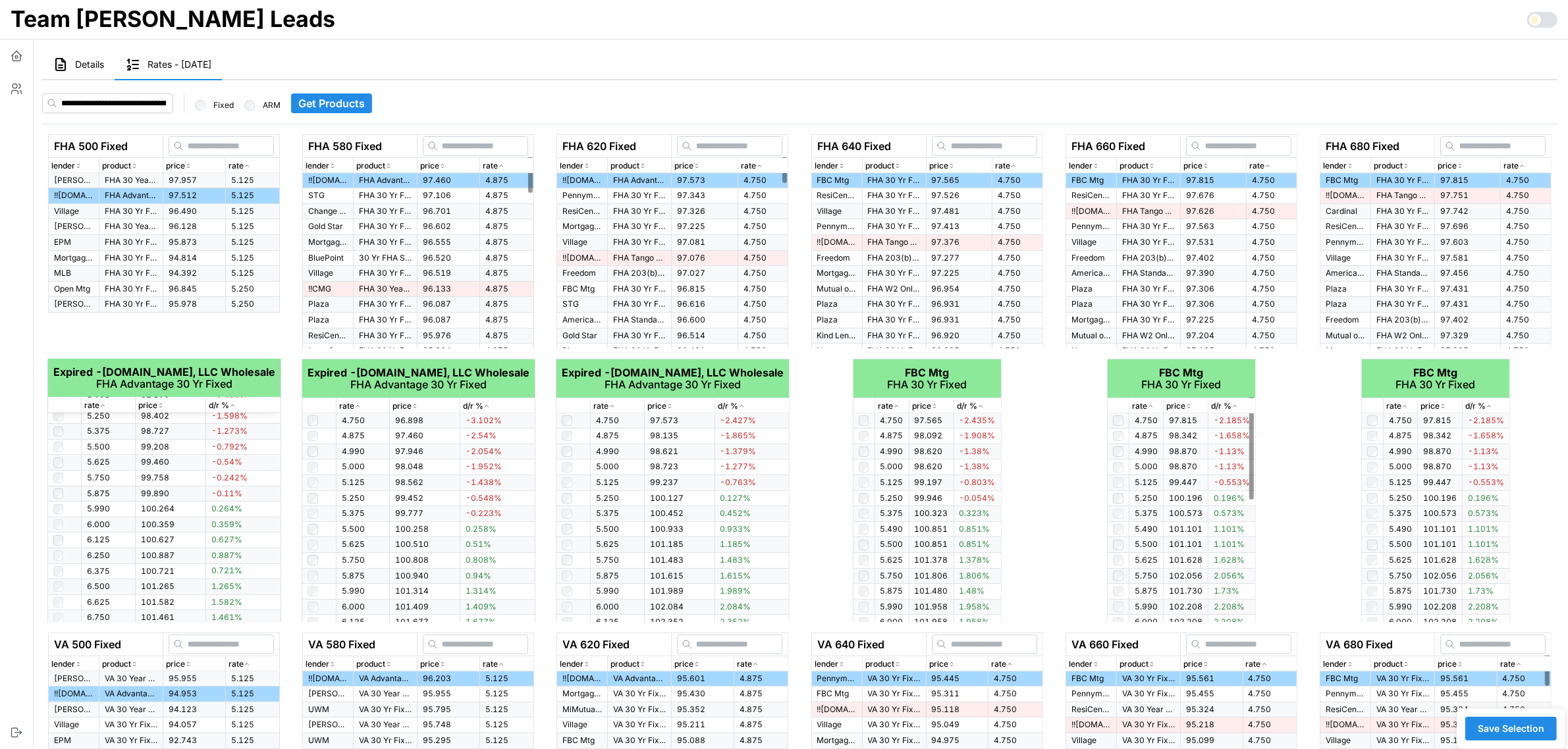
click at [1496, 721] on span "Save Selection" at bounding box center [1510, 728] width 66 height 23
click at [16, 56] on icon "button" at bounding box center [16, 57] width 2 height 2
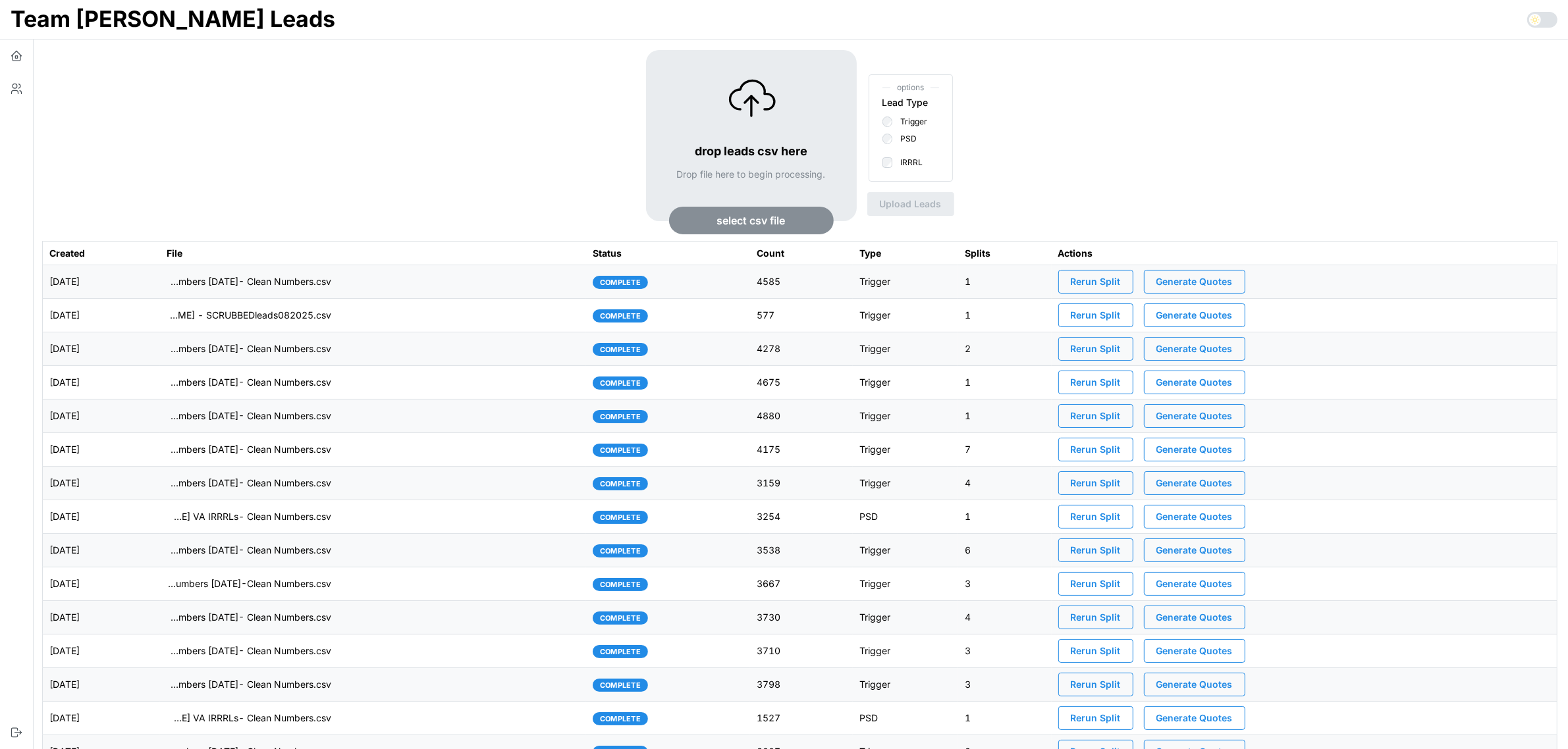
click at [1228, 280] on span "Generate Quotes" at bounding box center [1194, 281] width 76 height 23
click at [499, 282] on td "imports/[PERSON_NAME]/1759412830855-TU Master List With Numbers [DATE]- Clean N…" at bounding box center [373, 282] width 426 height 34
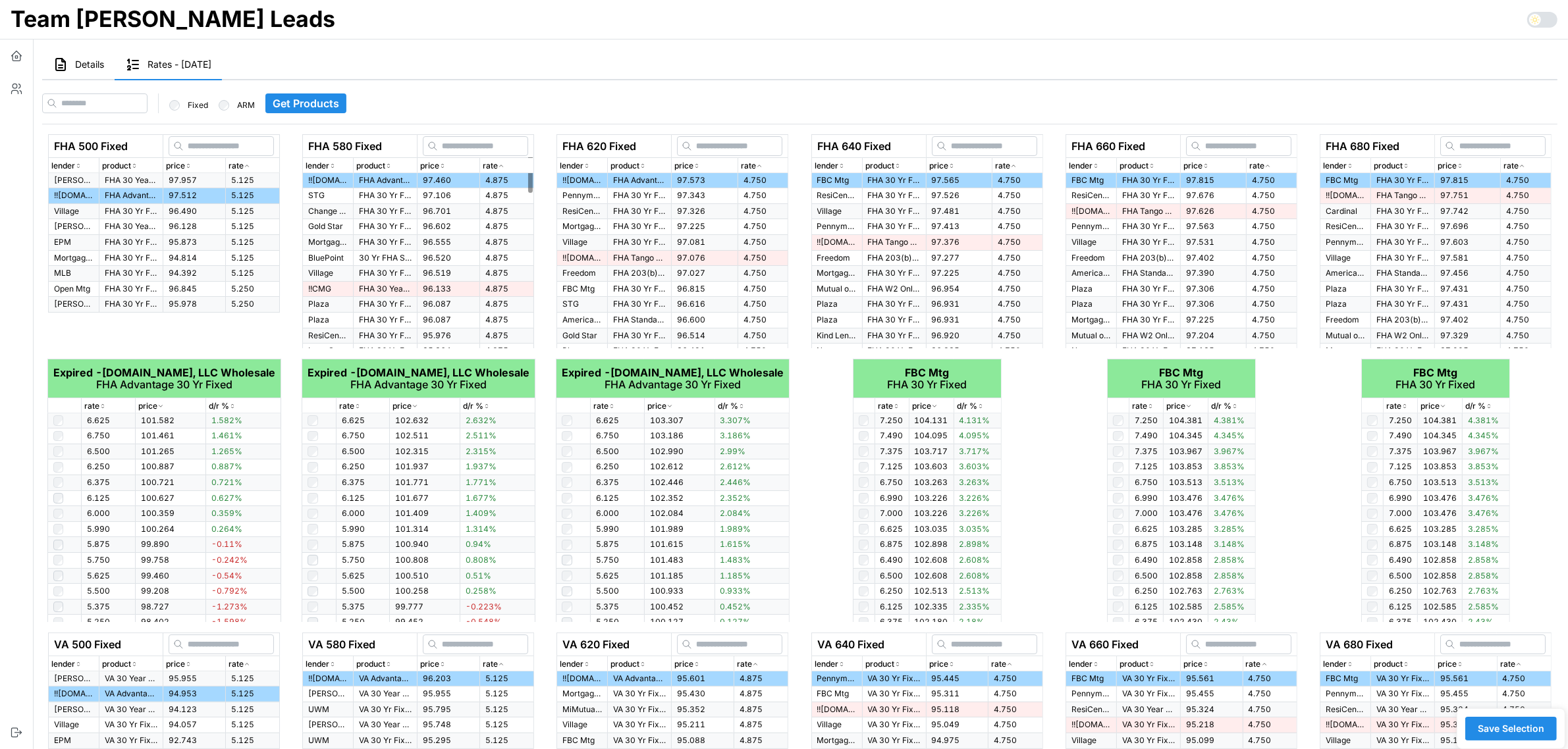
drag, startPoint x: 87, startPoint y: 68, endPoint x: 81, endPoint y: 489, distance: 421.0
click at [87, 68] on span "Details" at bounding box center [90, 64] width 29 height 9
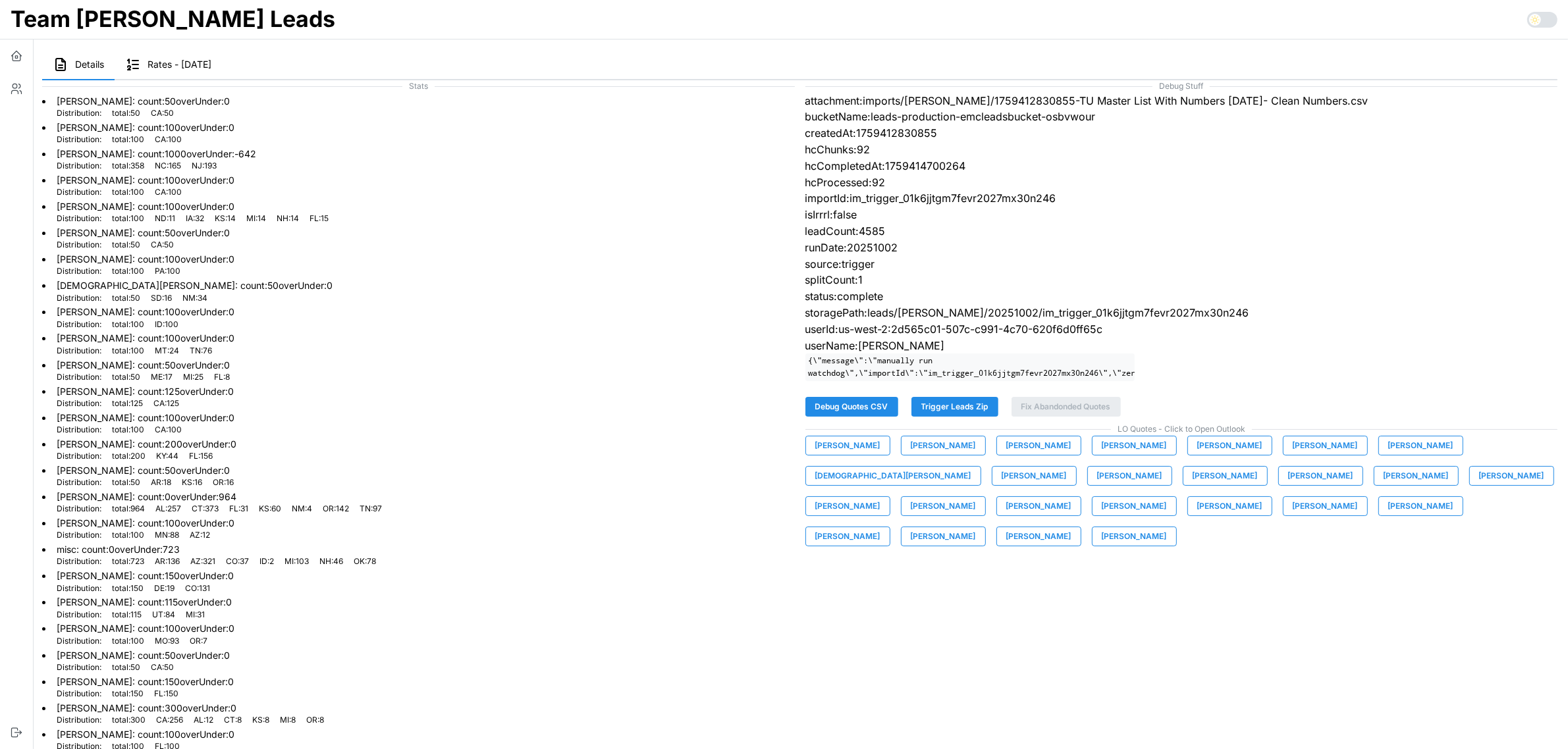
click at [864, 455] on span "[PERSON_NAME]" at bounding box center [848, 445] width 65 height 18
click at [935, 454] on span "[PERSON_NAME]" at bounding box center [943, 445] width 65 height 18
click at [1052, 455] on button "[PERSON_NAME]" at bounding box center [1039, 446] width 85 height 20
click at [1127, 455] on span "[PERSON_NAME]" at bounding box center [1135, 445] width 65 height 18
click at [1219, 455] on span "[PERSON_NAME]" at bounding box center [1230, 445] width 65 height 18
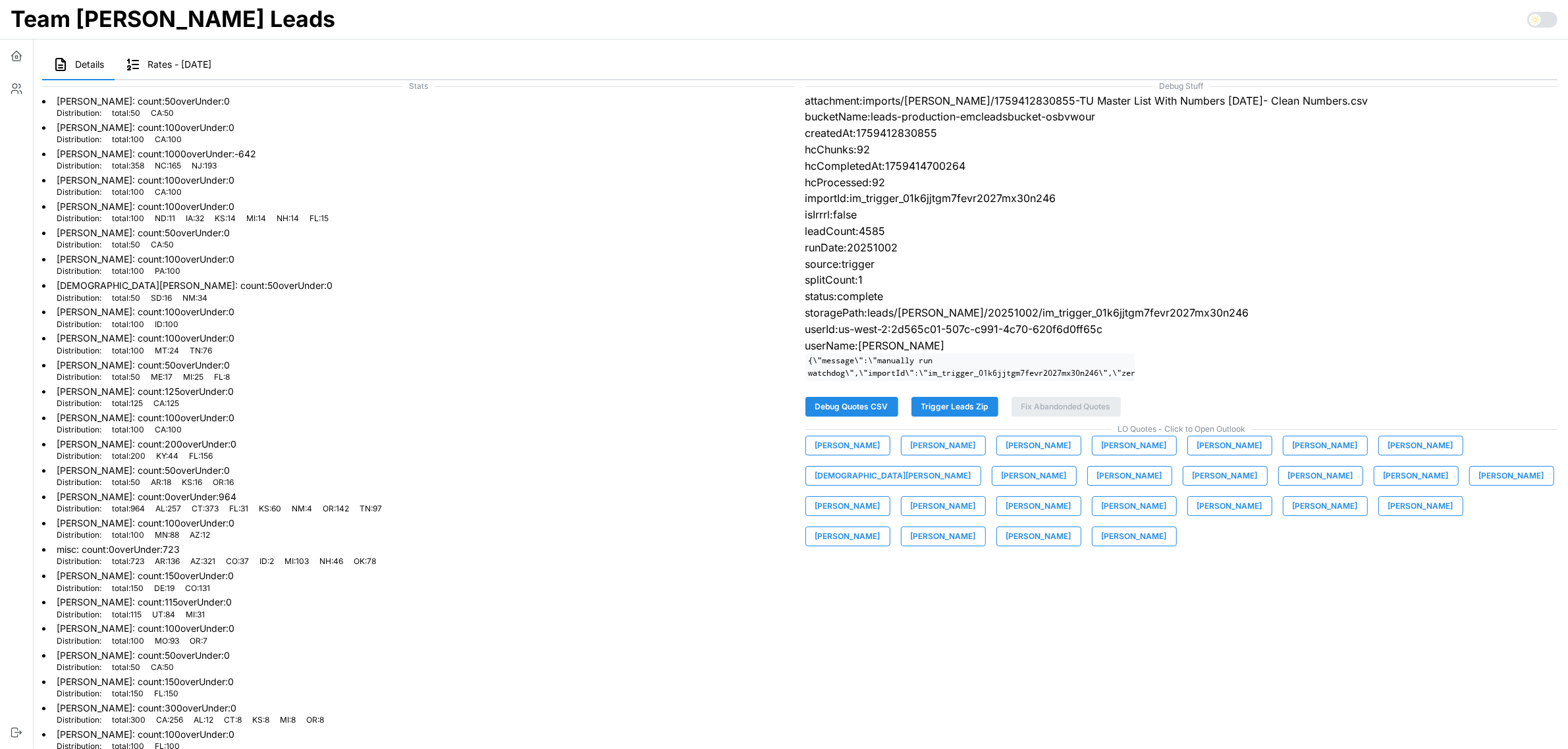
click at [1329, 455] on span "[PERSON_NAME]" at bounding box center [1325, 445] width 65 height 18
click at [1419, 455] on button "[PERSON_NAME]" at bounding box center [1421, 446] width 85 height 20
click at [971, 467] on span "[DEMOGRAPHIC_DATA][PERSON_NAME]" at bounding box center [893, 476] width 156 height 18
click at [1001, 485] on span "[PERSON_NAME]" at bounding box center [1034, 476] width 65 height 18
click at [1097, 485] on span "[PERSON_NAME]" at bounding box center [1130, 476] width 65 height 18
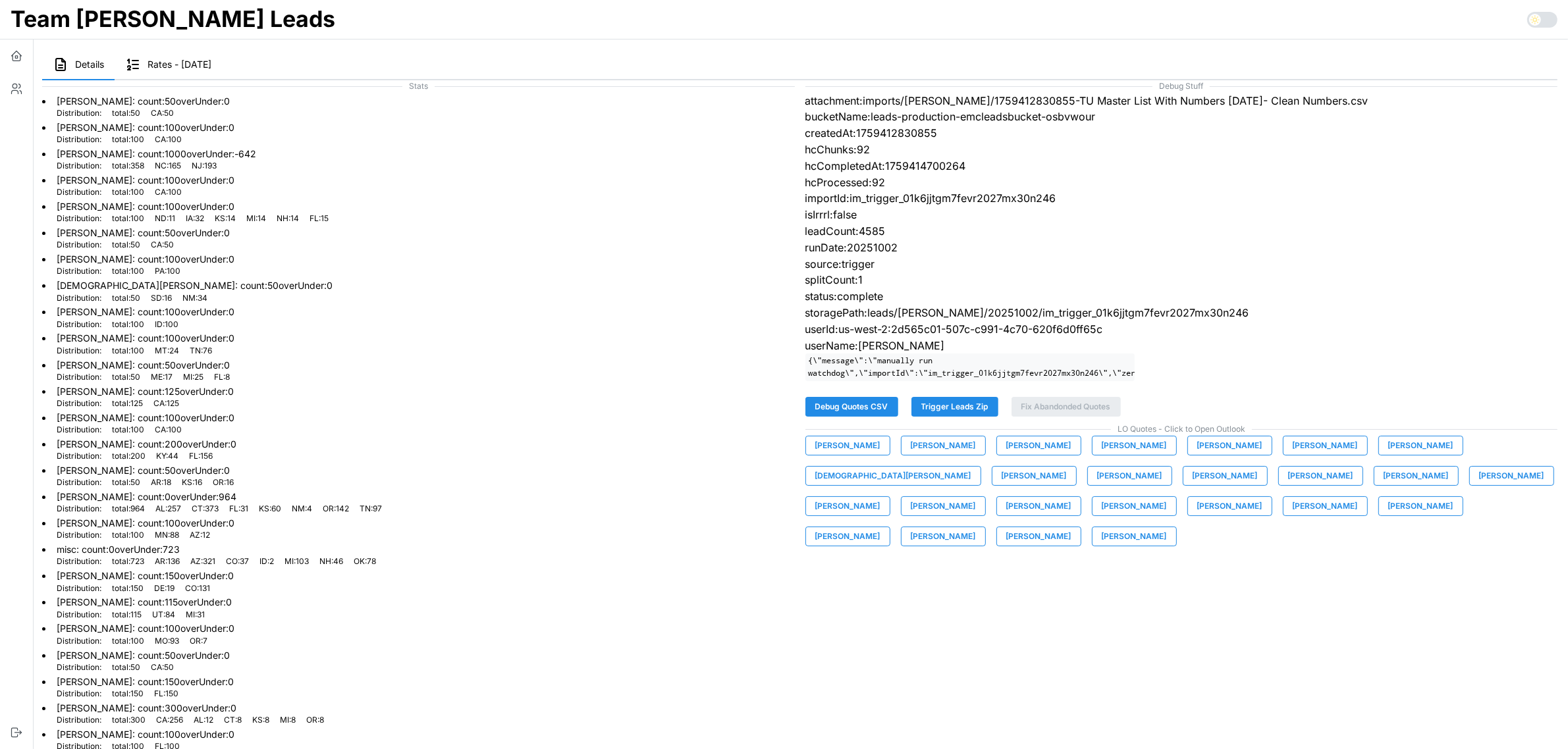
click at [1193, 485] on span "[PERSON_NAME]" at bounding box center [1225, 476] width 65 height 18
click at [1288, 485] on span "[PERSON_NAME]" at bounding box center [1320, 476] width 65 height 18
click at [1383, 482] on span "[PERSON_NAME]" at bounding box center [1416, 476] width 65 height 18
click at [1479, 485] on span "[PERSON_NAME]" at bounding box center [1512, 476] width 65 height 18
click at [881, 497] on span "[PERSON_NAME]" at bounding box center [848, 506] width 65 height 18
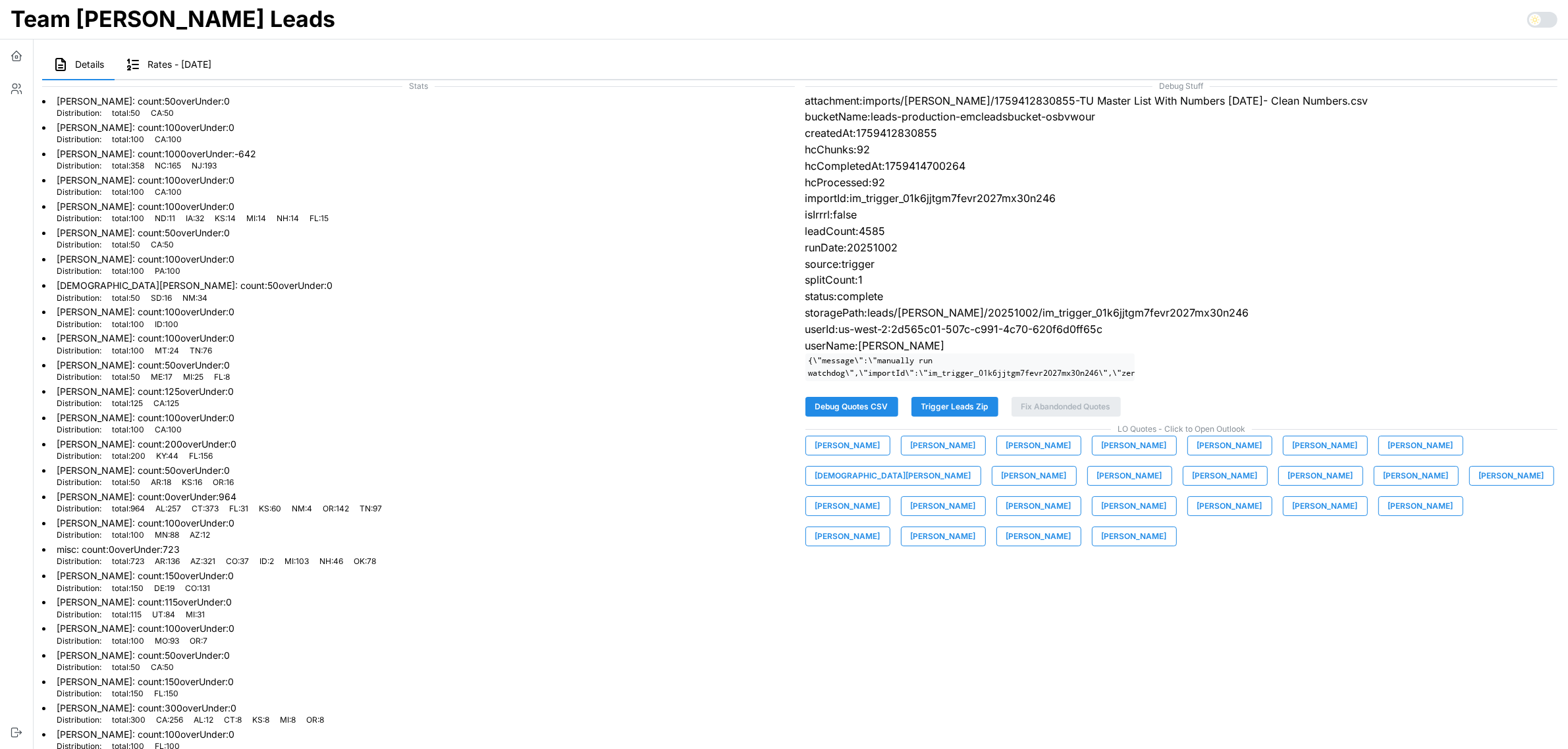
click at [1071, 497] on span "[PERSON_NAME]" at bounding box center [1038, 506] width 65 height 18
click at [1102, 516] on span "[PERSON_NAME]" at bounding box center [1135, 506] width 65 height 18
click at [1197, 515] on span "[PERSON_NAME]" at bounding box center [1230, 506] width 65 height 18
click at [1292, 514] on span "[PERSON_NAME]" at bounding box center [1325, 506] width 65 height 18
click at [1388, 516] on span "[PERSON_NAME]" at bounding box center [1421, 506] width 65 height 18
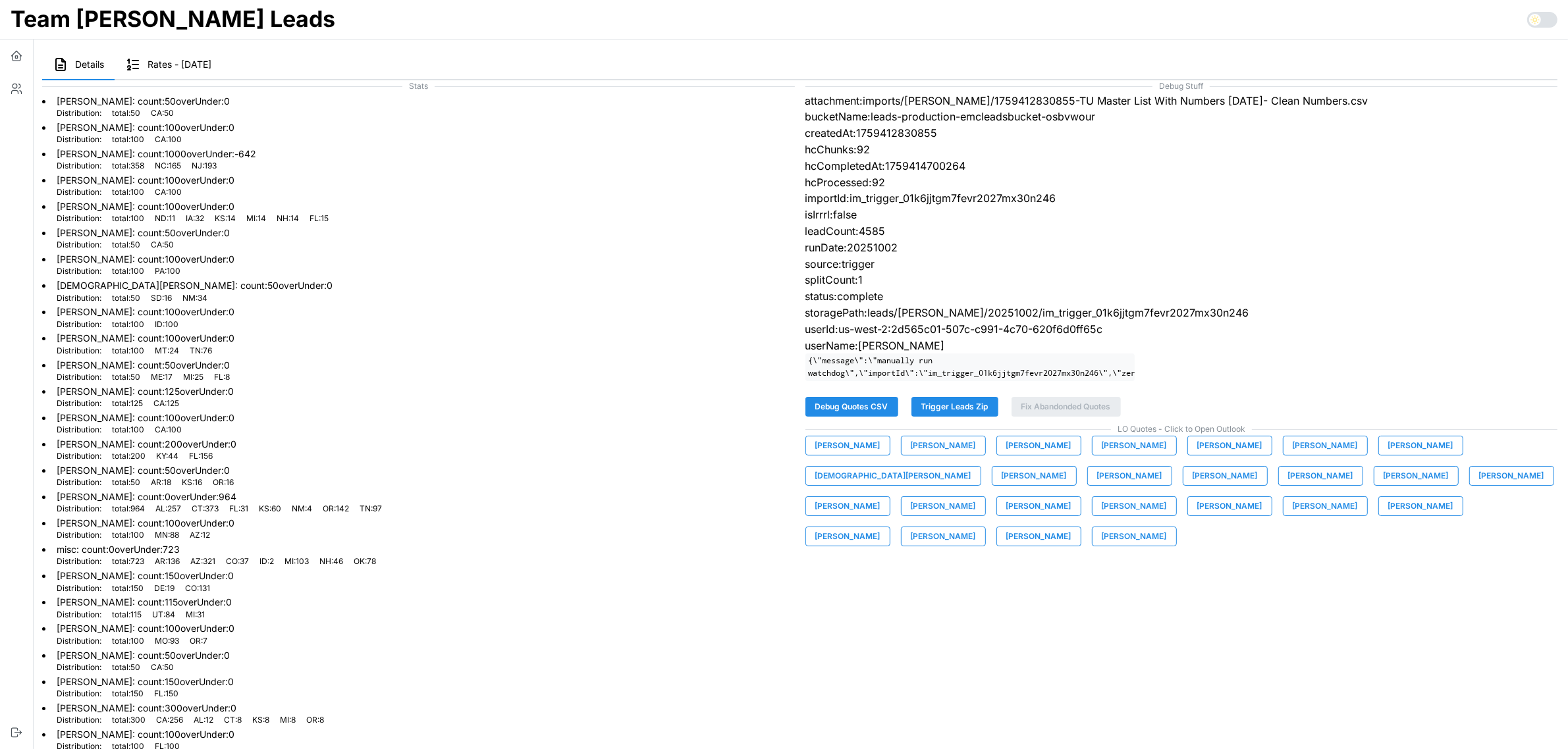
click at [881, 528] on span "[PERSON_NAME]" at bounding box center [848, 537] width 65 height 18
click at [976, 528] on span "[PERSON_NAME]" at bounding box center [943, 537] width 65 height 18
click at [1071, 528] on span "[PERSON_NAME]" at bounding box center [1038, 537] width 65 height 18
click at [1167, 528] on span "[PERSON_NAME]" at bounding box center [1135, 537] width 65 height 18
